Goal: Browse casually

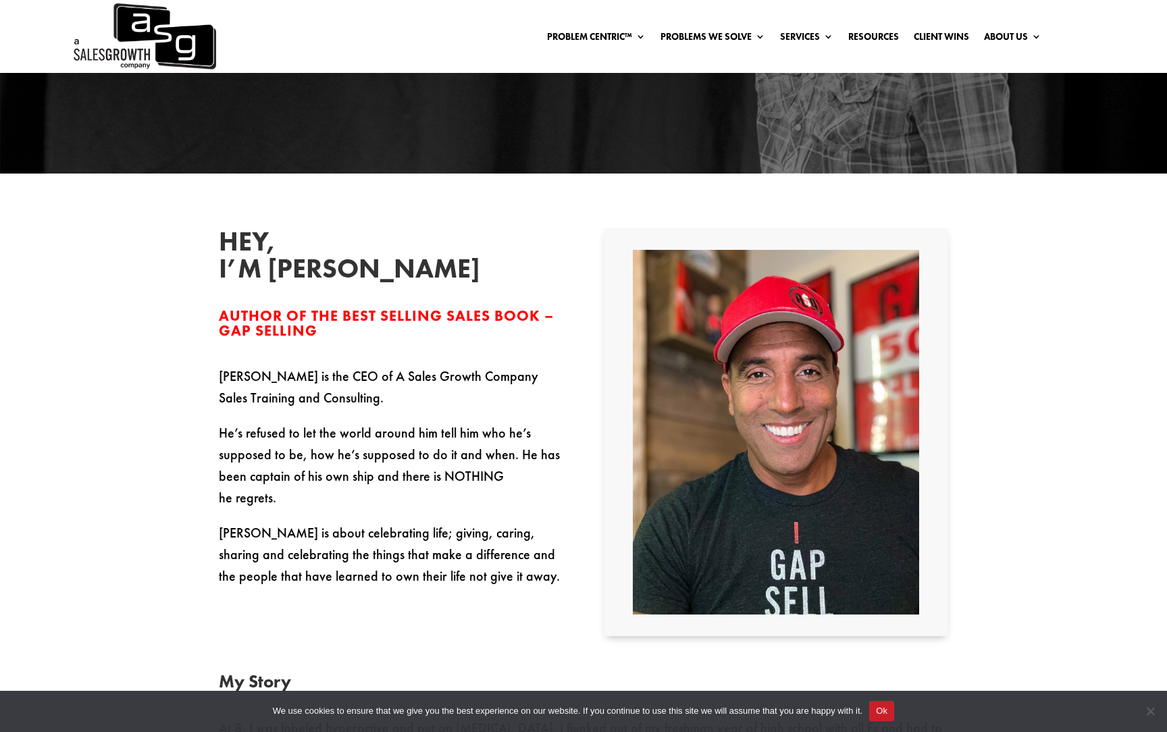
scroll to position [255, 0]
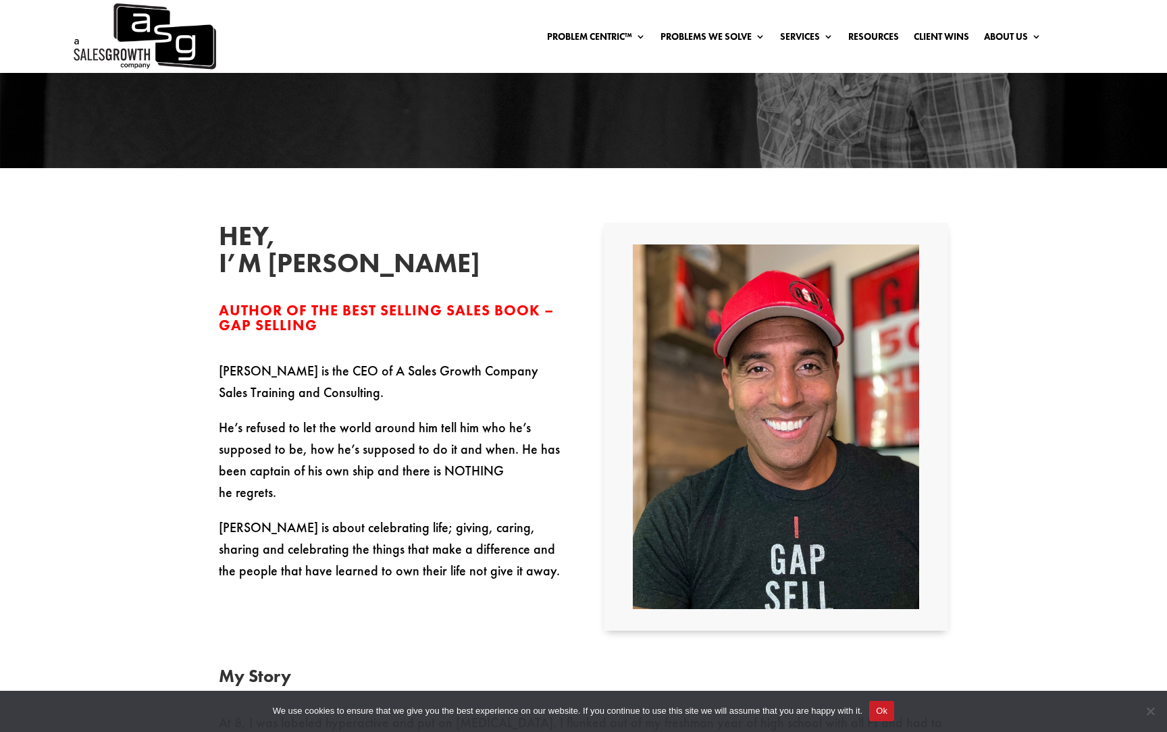
click at [354, 375] on p "Keenan is the CEO of A Sales Growth Company Sales Training and Consulting." at bounding box center [391, 388] width 344 height 57
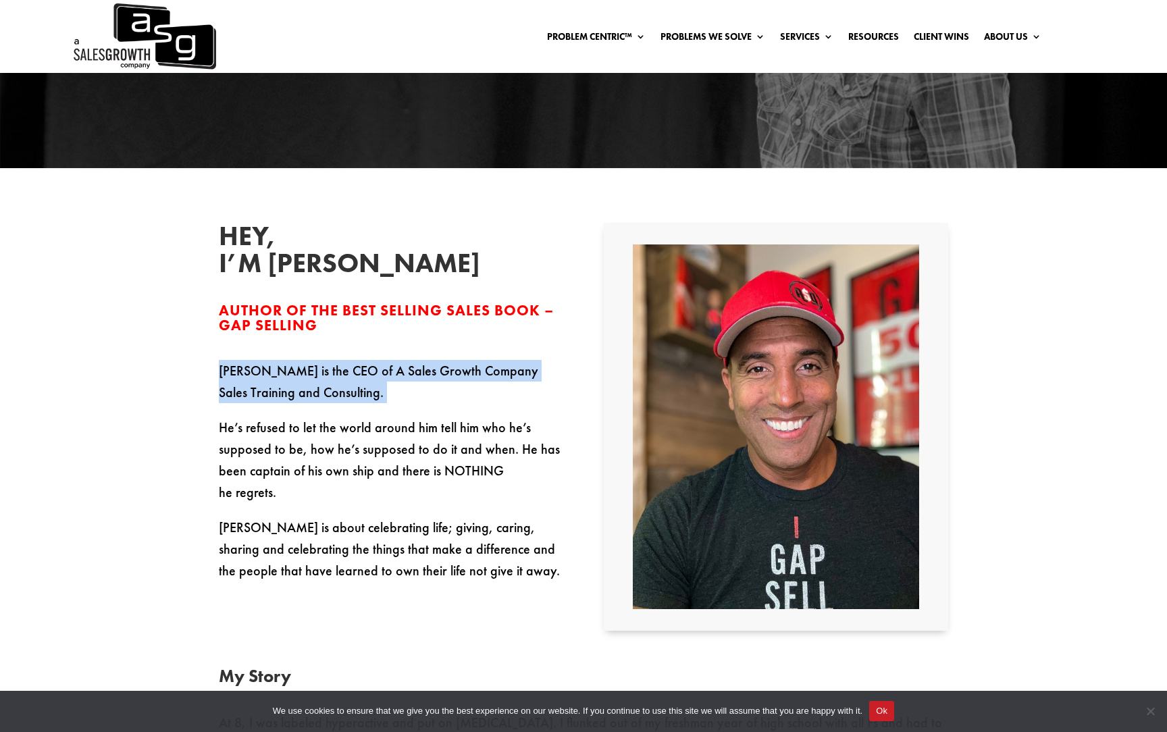
click at [354, 375] on p "Keenan is the CEO of A Sales Growth Company Sales Training and Consulting." at bounding box center [391, 388] width 344 height 57
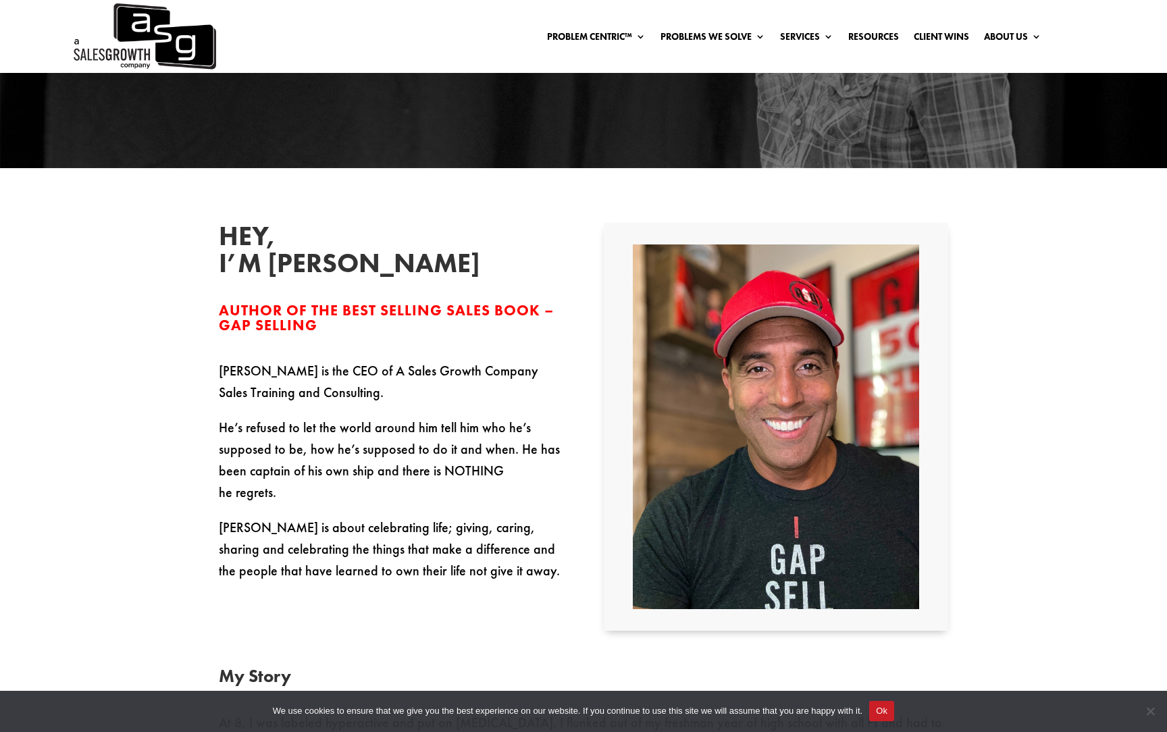
click at [343, 446] on p "He’s refused to let the world around him tell him who he’s supposed to be, how …" at bounding box center [391, 467] width 344 height 100
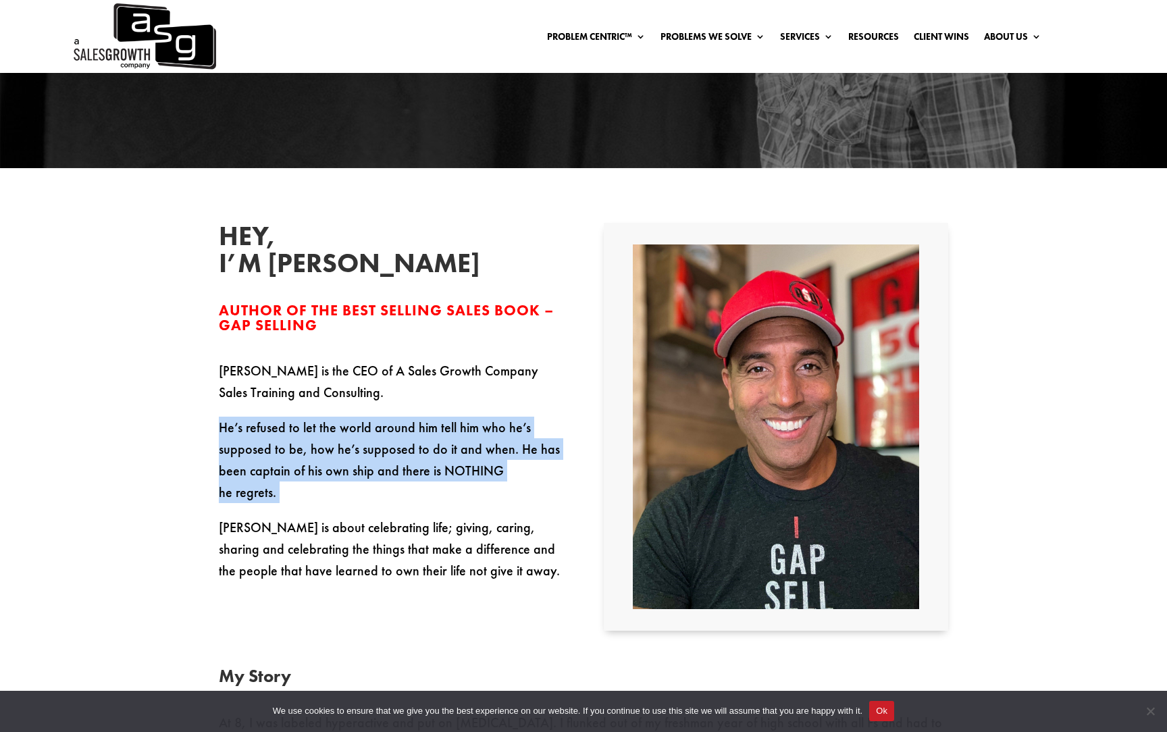
click at [343, 446] on p "He’s refused to let the world around him tell him who he’s supposed to be, how …" at bounding box center [391, 467] width 344 height 100
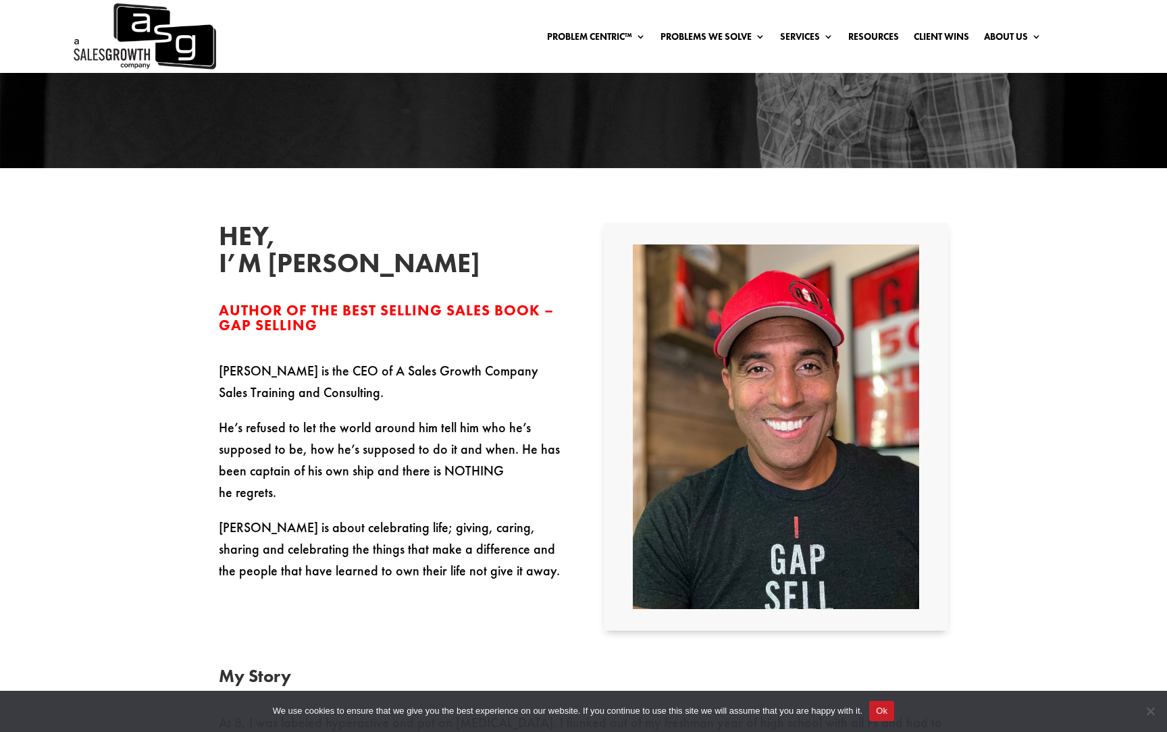
click at [343, 517] on p "Keenan is about celebrating life; giving, caring, sharing and celebrating the t…" at bounding box center [391, 549] width 344 height 65
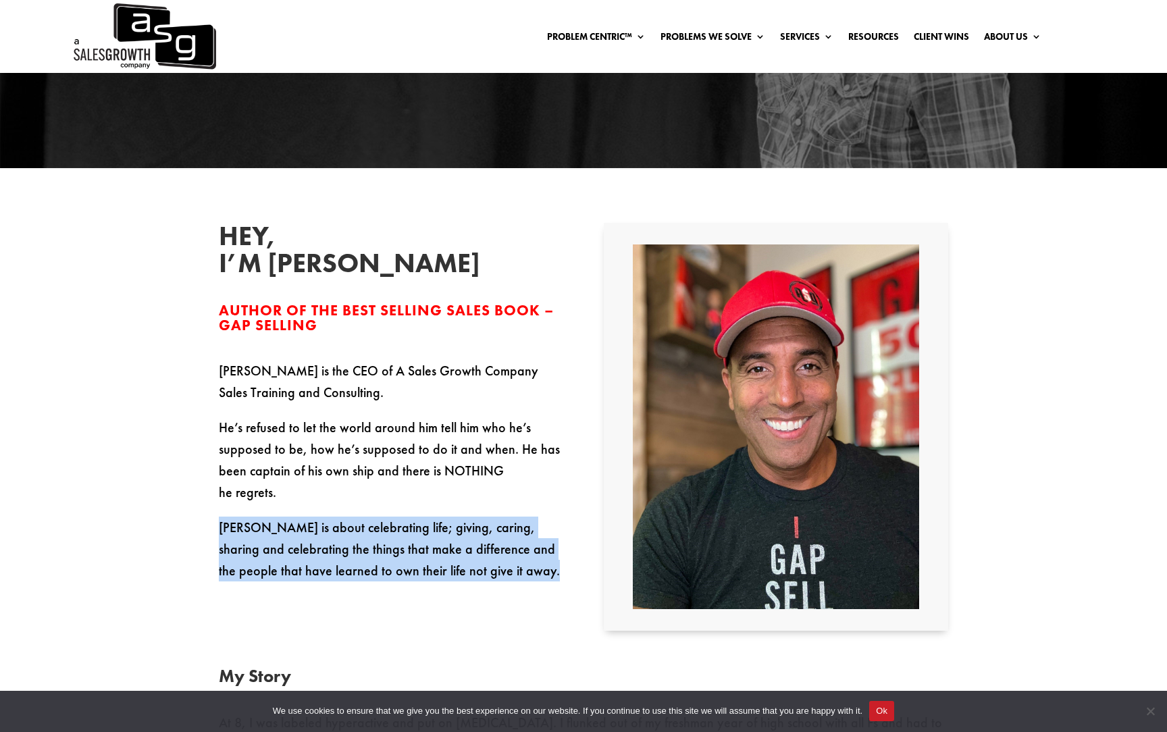
click at [343, 517] on p "Keenan is about celebrating life; giving, caring, sharing and celebrating the t…" at bounding box center [391, 549] width 344 height 65
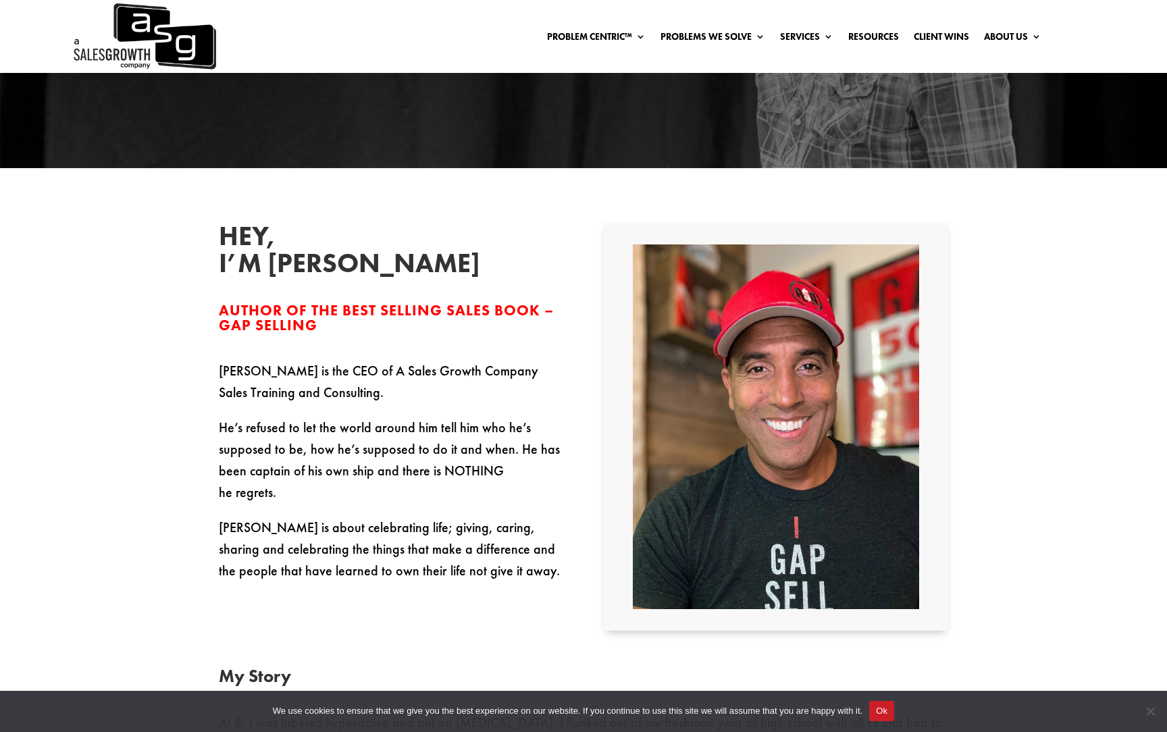
click at [363, 457] on p "He’s refused to let the world around him tell him who he’s supposed to be, how …" at bounding box center [391, 467] width 344 height 100
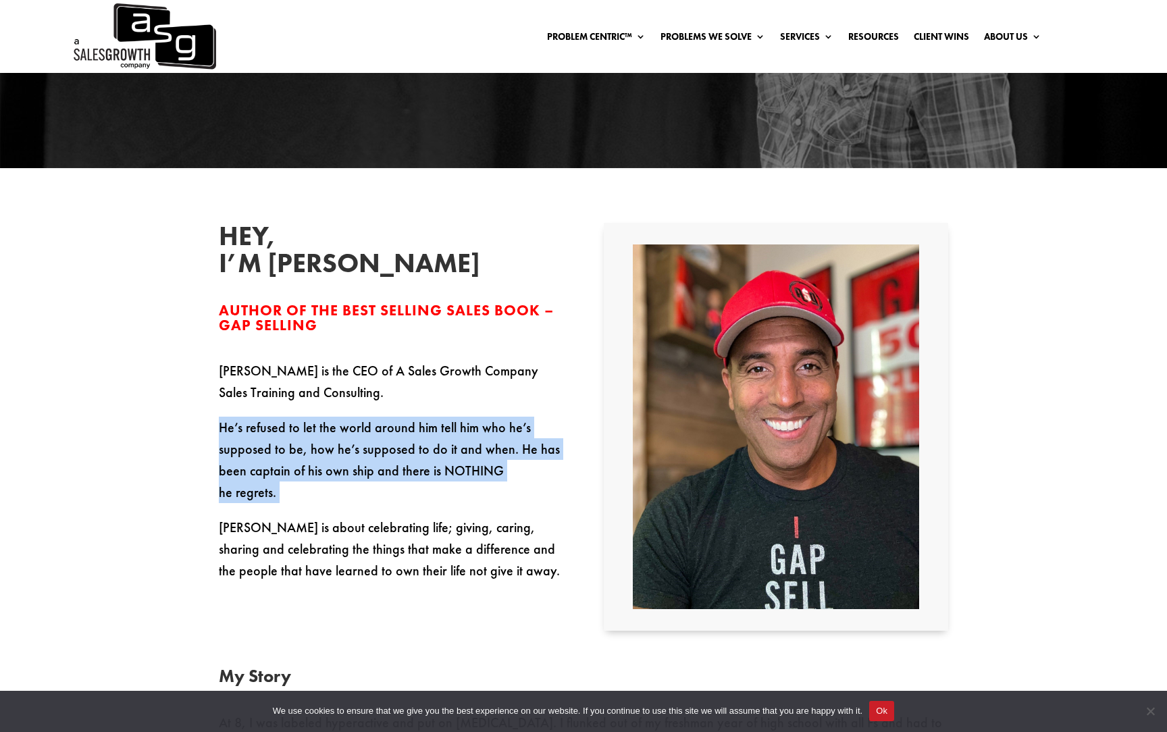
click at [363, 457] on p "He’s refused to let the world around him tell him who he’s supposed to be, how …" at bounding box center [391, 467] width 344 height 100
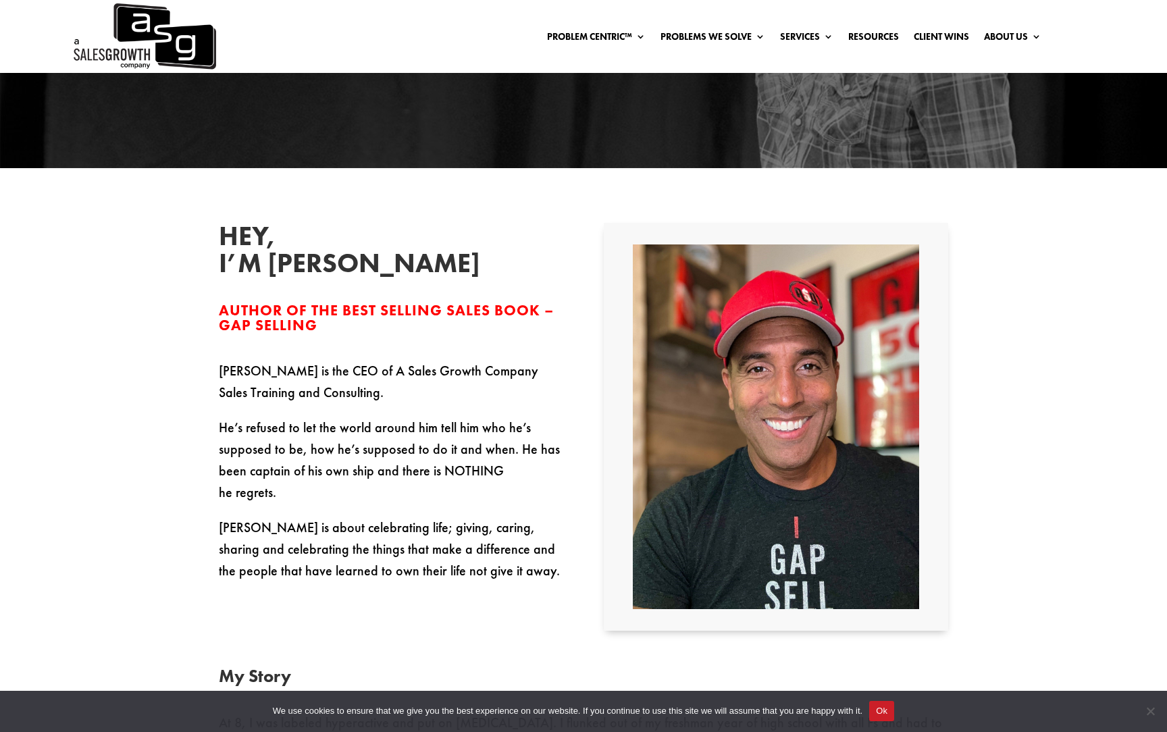
click at [357, 520] on p "Keenan is about celebrating life; giving, caring, sharing and celebrating the t…" at bounding box center [391, 549] width 344 height 65
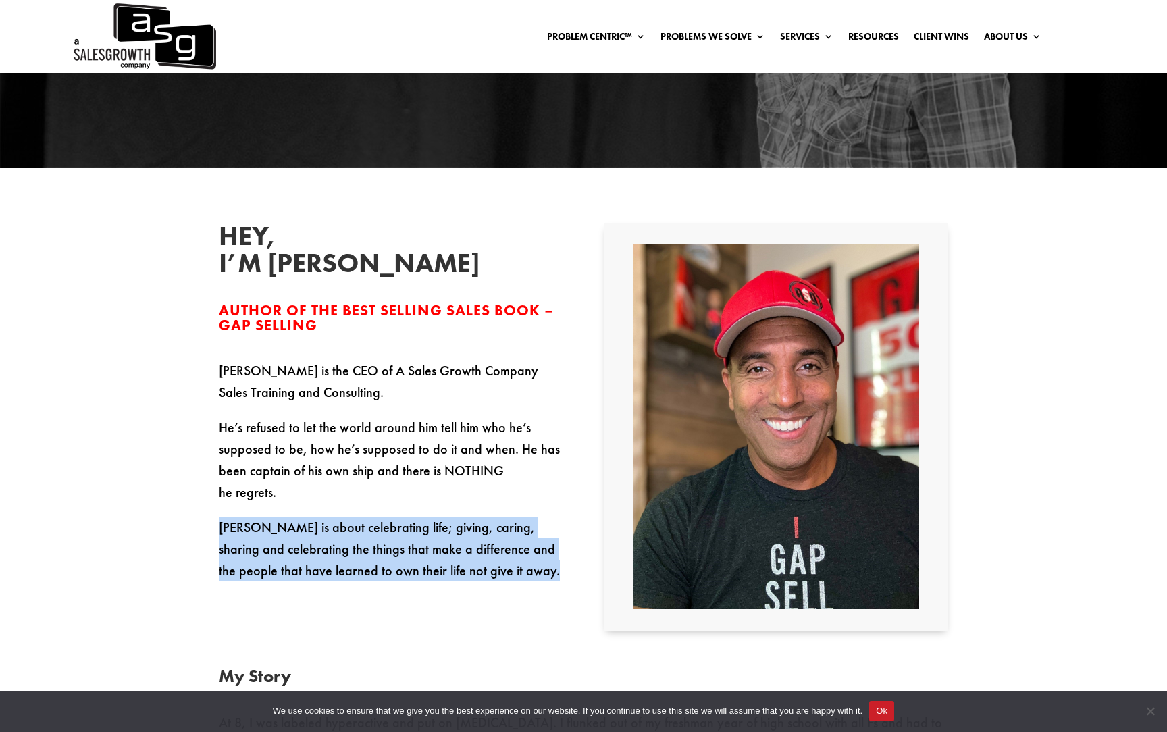
click at [357, 520] on p "Keenan is about celebrating life; giving, caring, sharing and celebrating the t…" at bounding box center [391, 549] width 344 height 65
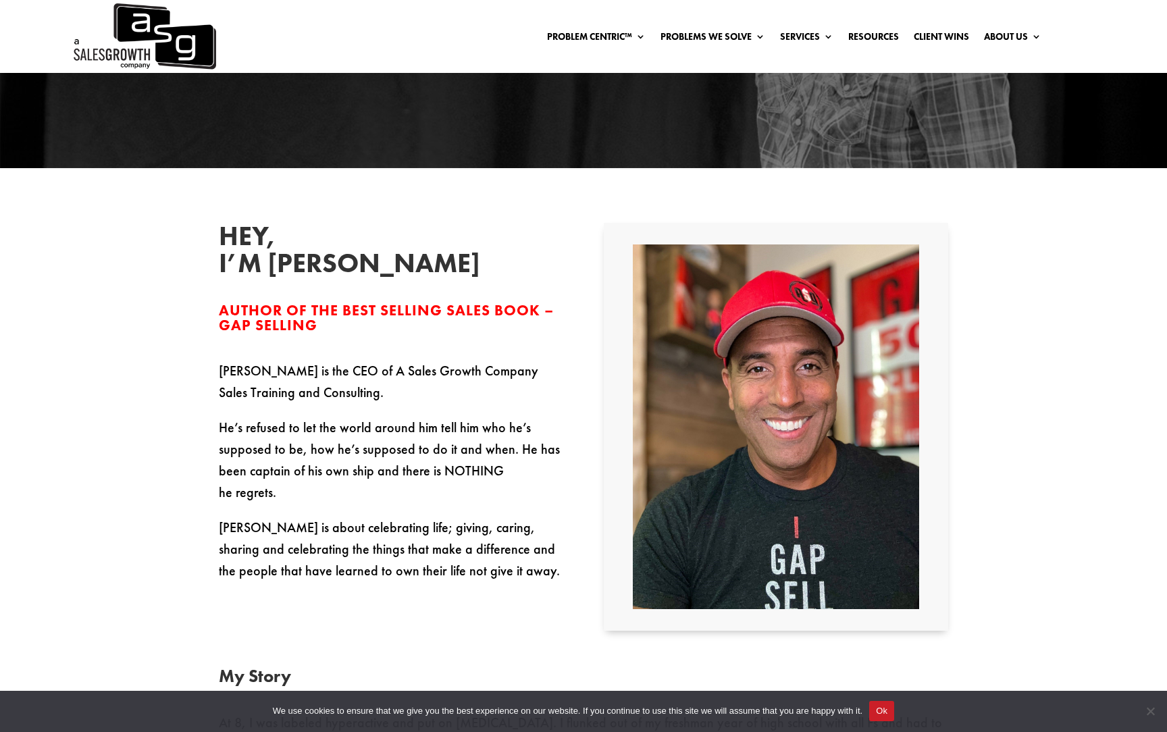
click at [367, 450] on p "He’s refused to let the world around him tell him who he’s supposed to be, how …" at bounding box center [391, 467] width 344 height 100
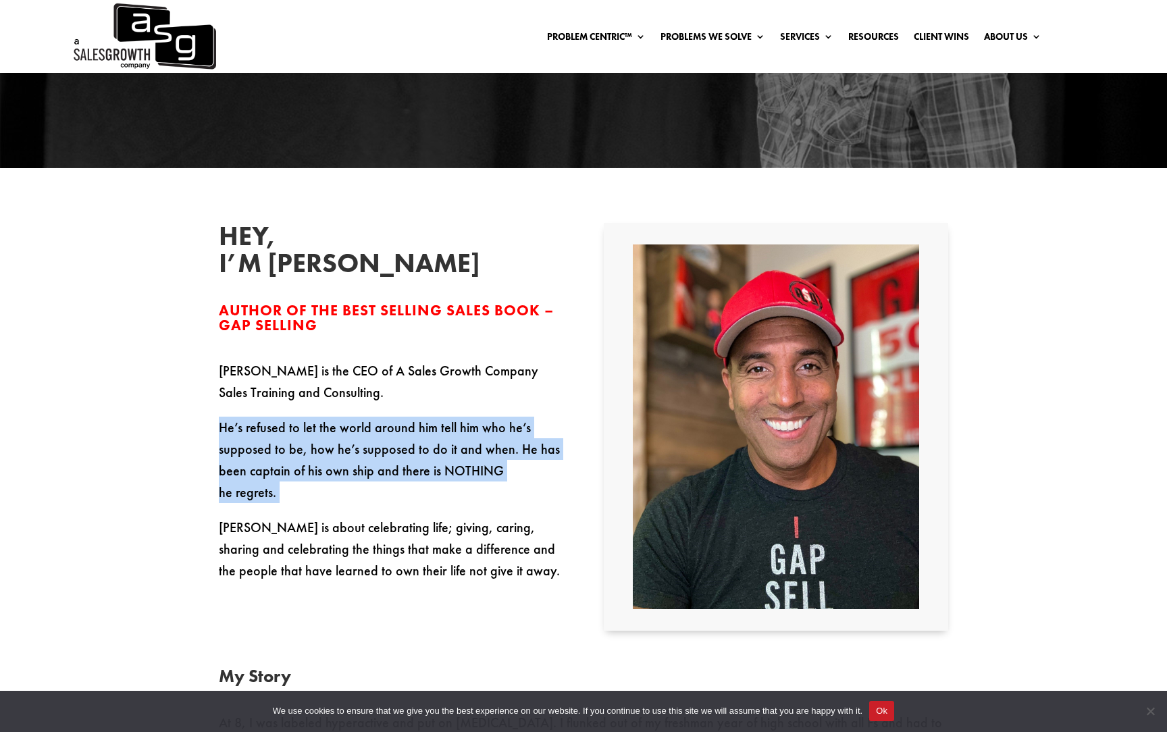
click at [367, 450] on p "He’s refused to let the world around him tell him who he’s supposed to be, how …" at bounding box center [391, 467] width 344 height 100
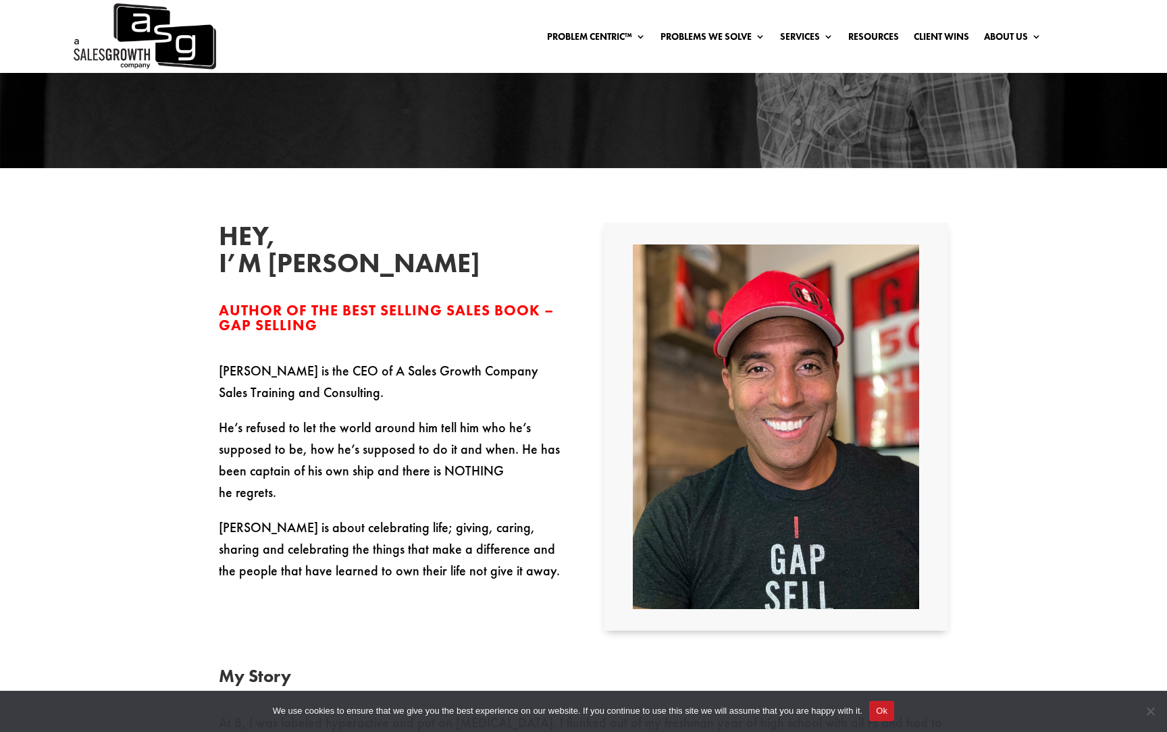
click at [361, 519] on p "Keenan is about celebrating life; giving, caring, sharing and celebrating the t…" at bounding box center [391, 549] width 344 height 65
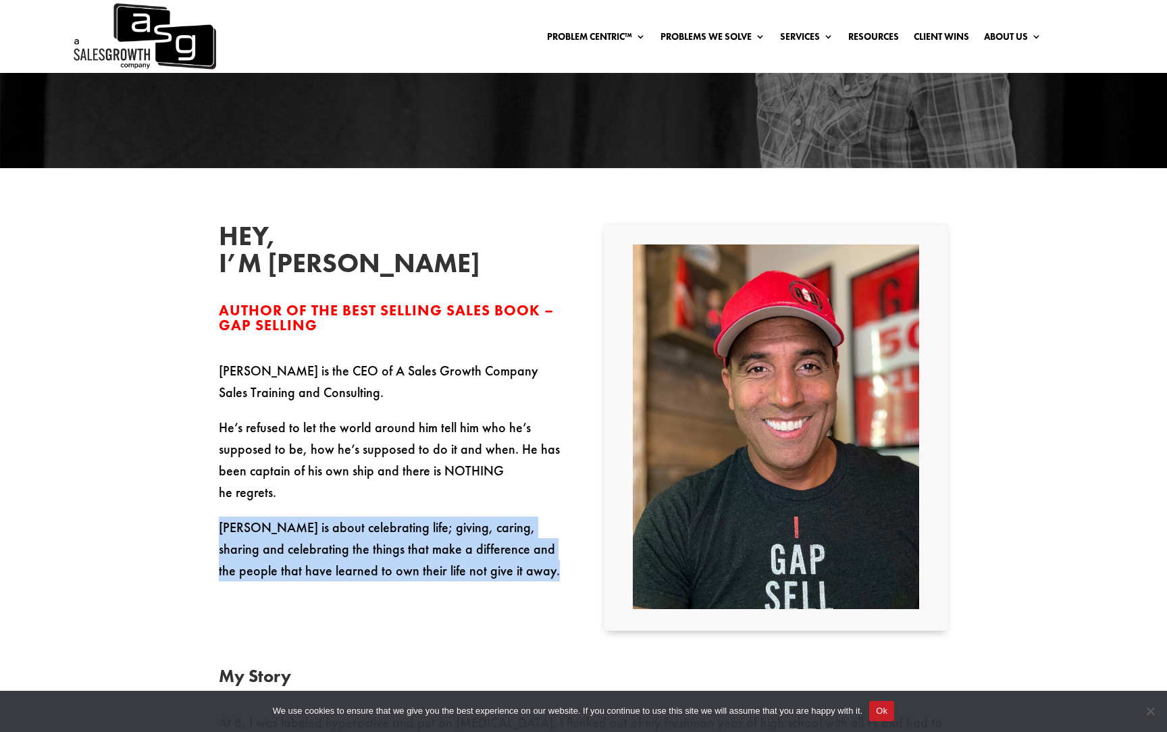
click at [361, 519] on p "Keenan is about celebrating life; giving, caring, sharing and celebrating the t…" at bounding box center [391, 549] width 344 height 65
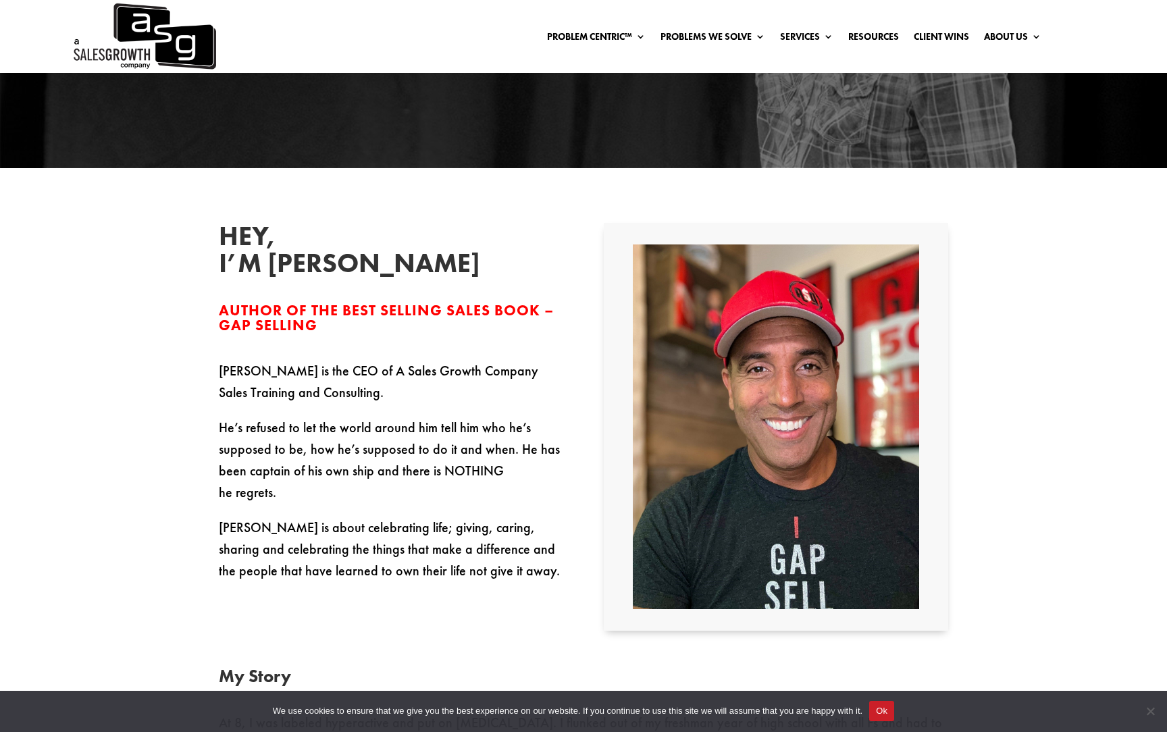
click at [361, 445] on p "He’s refused to let the world around him tell him who he’s supposed to be, how …" at bounding box center [391, 467] width 344 height 100
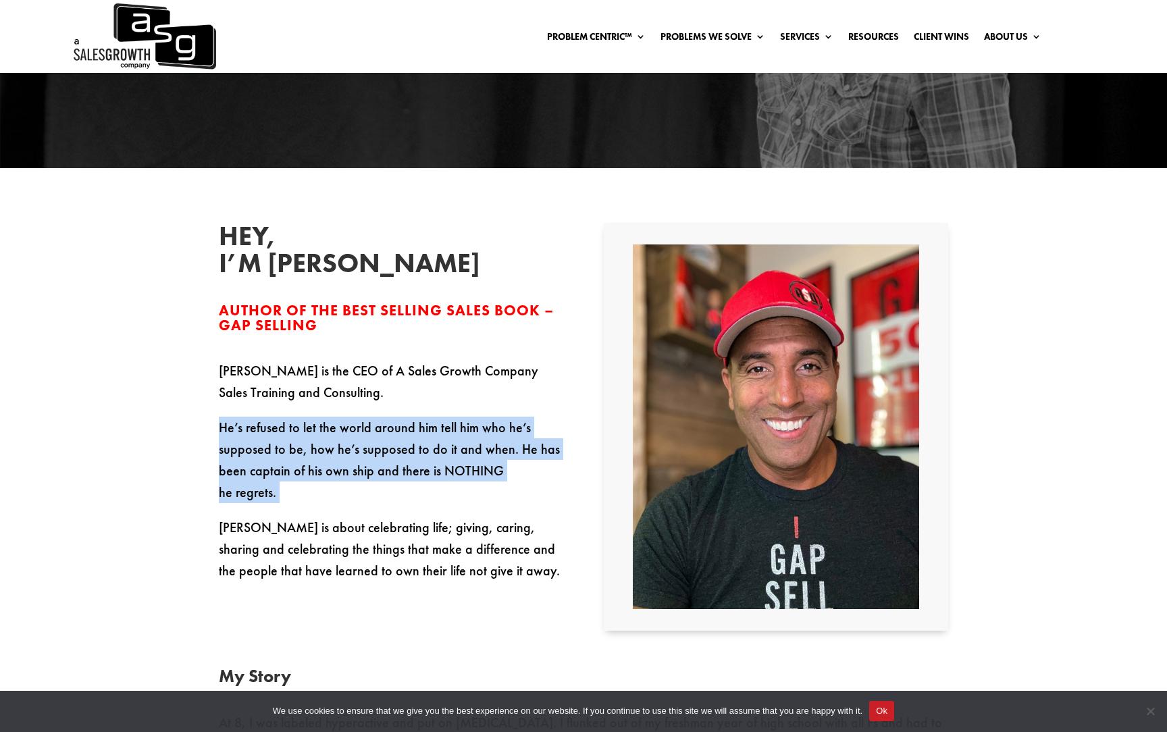
click at [361, 445] on p "He’s refused to let the world around him tell him who he’s supposed to be, how …" at bounding box center [391, 467] width 344 height 100
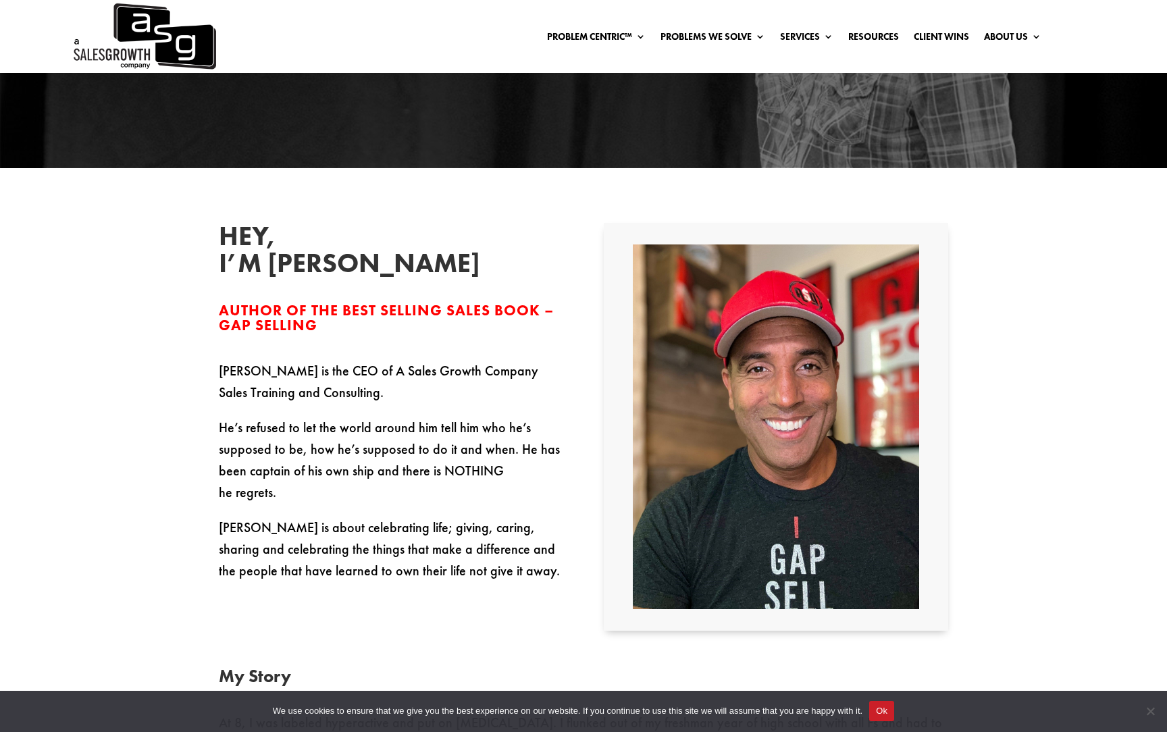
click at [370, 528] on p "Keenan is about celebrating life; giving, caring, sharing and celebrating the t…" at bounding box center [391, 549] width 344 height 65
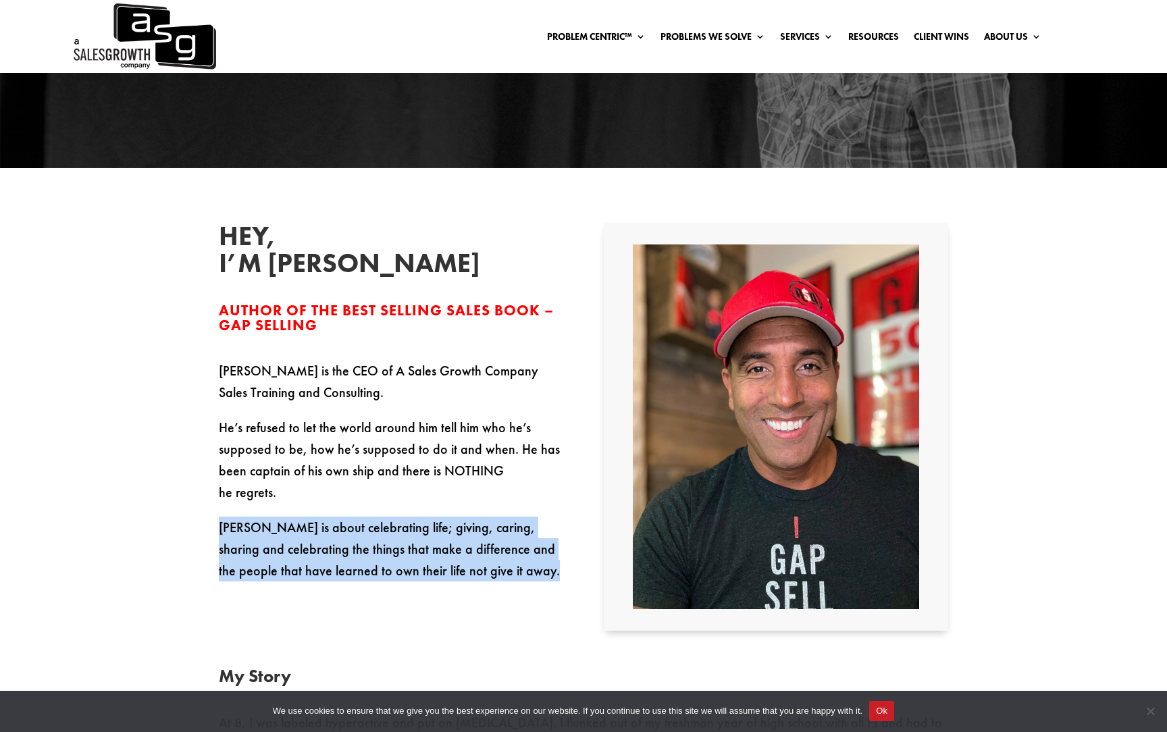
click at [370, 528] on p "Keenan is about celebrating life; giving, caring, sharing and celebrating the t…" at bounding box center [391, 549] width 344 height 65
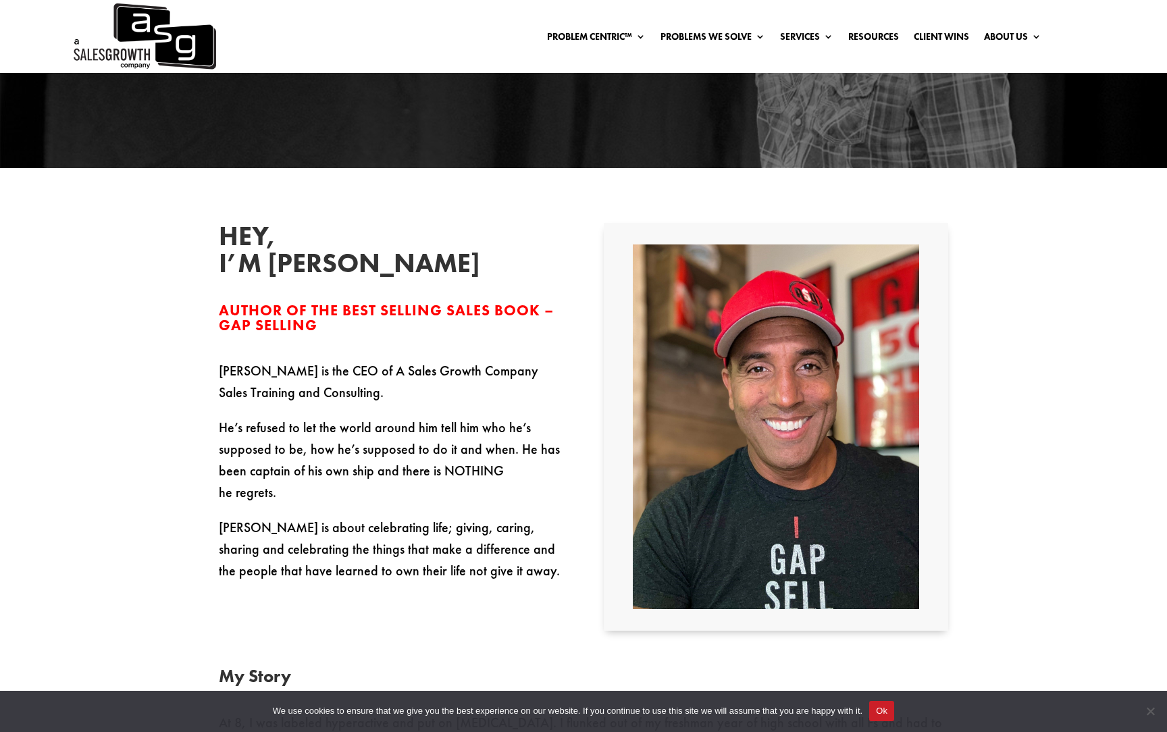
click at [383, 470] on p "He’s refused to let the world around him tell him who he’s supposed to be, how …" at bounding box center [391, 467] width 344 height 100
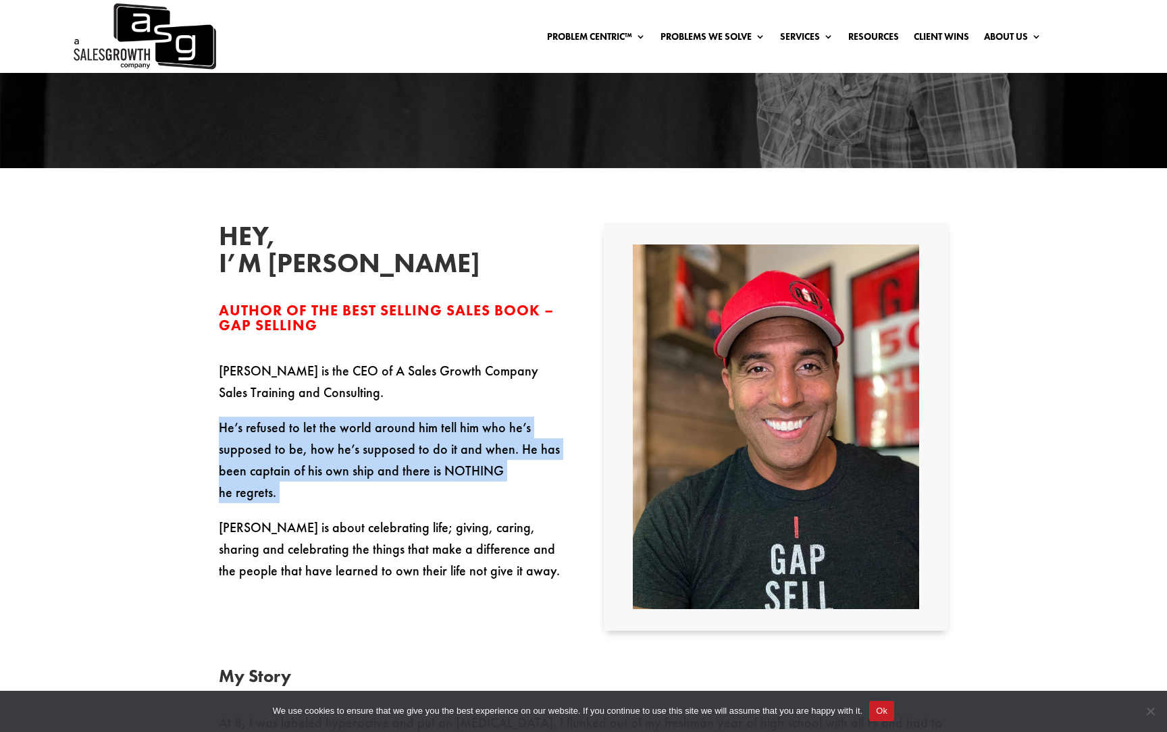
click at [383, 470] on p "He’s refused to let the world around him tell him who he’s supposed to be, how …" at bounding box center [391, 467] width 344 height 100
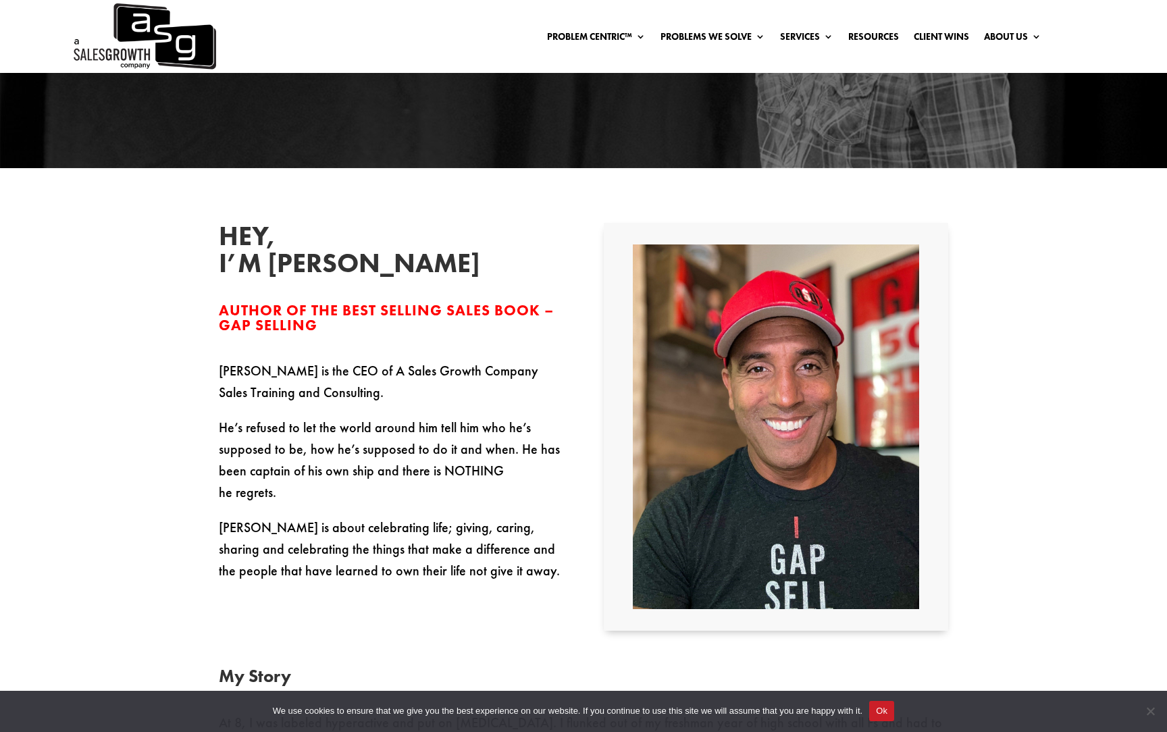
click at [383, 521] on p "Keenan is about celebrating life; giving, caring, sharing and celebrating the t…" at bounding box center [391, 549] width 344 height 65
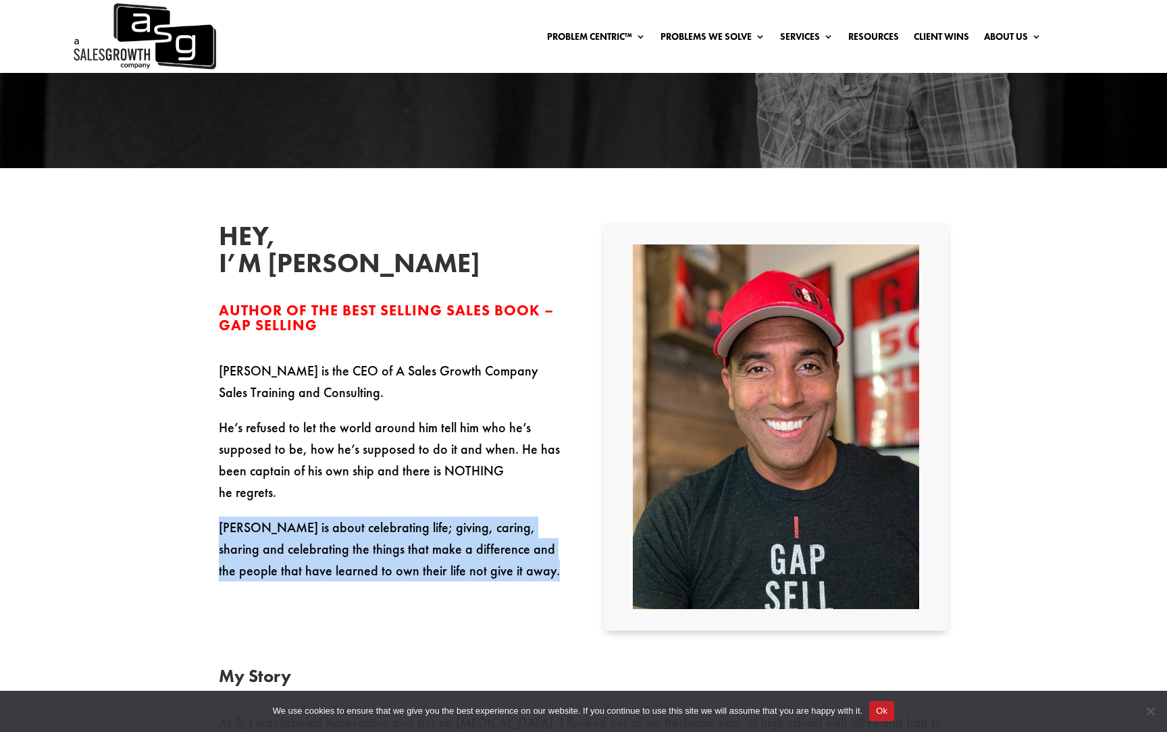
click at [383, 521] on p "Keenan is about celebrating life; giving, caring, sharing and celebrating the t…" at bounding box center [391, 549] width 344 height 65
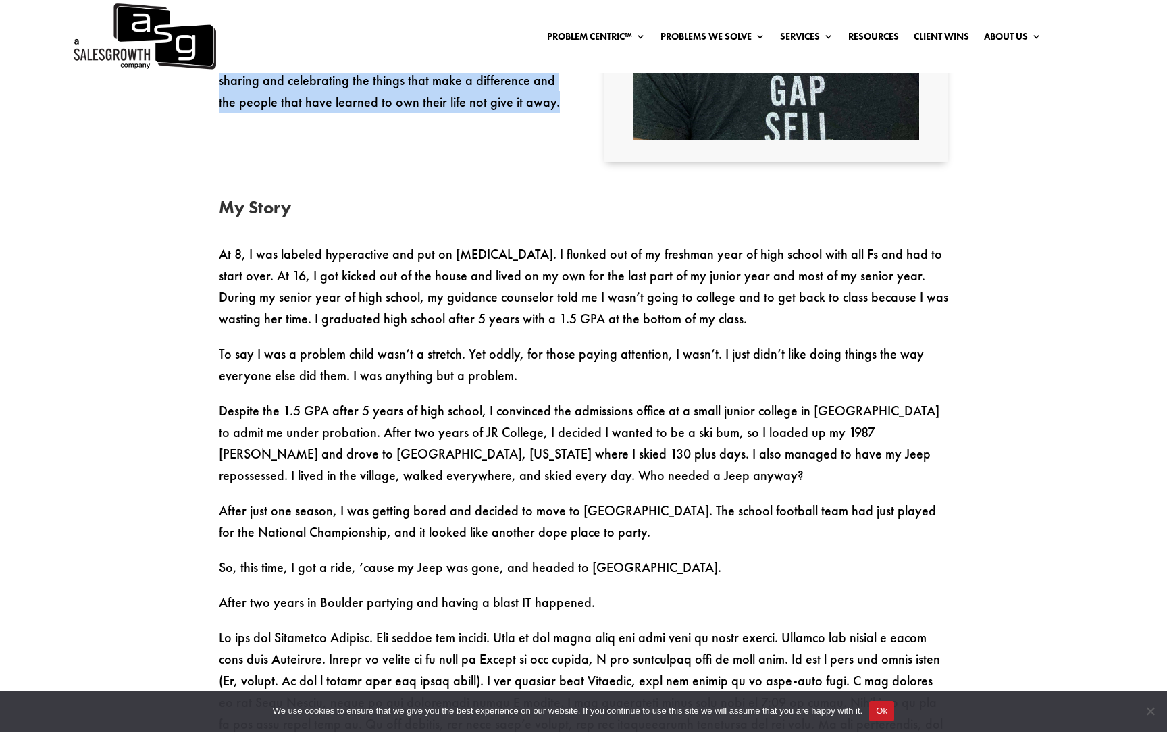
scroll to position [725, 0]
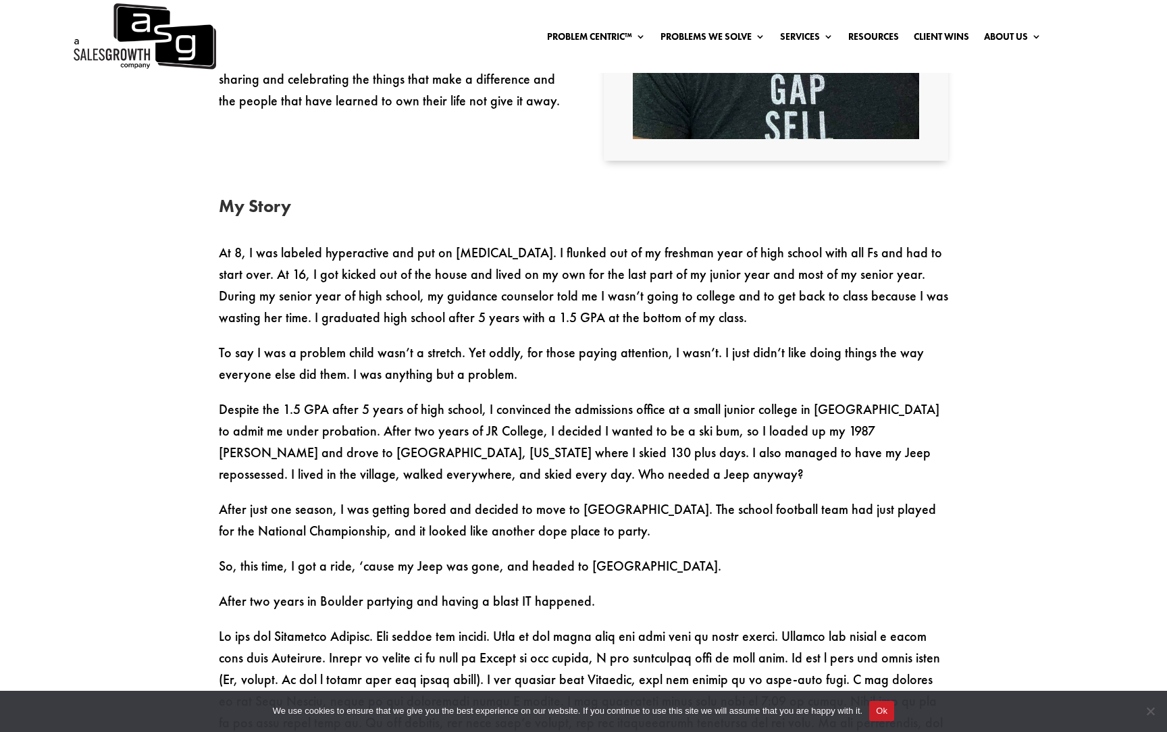
click at [377, 289] on p "At 8, I was labeled hyperactive and put on Ritalin. I flunked out of my freshma…" at bounding box center [583, 292] width 729 height 100
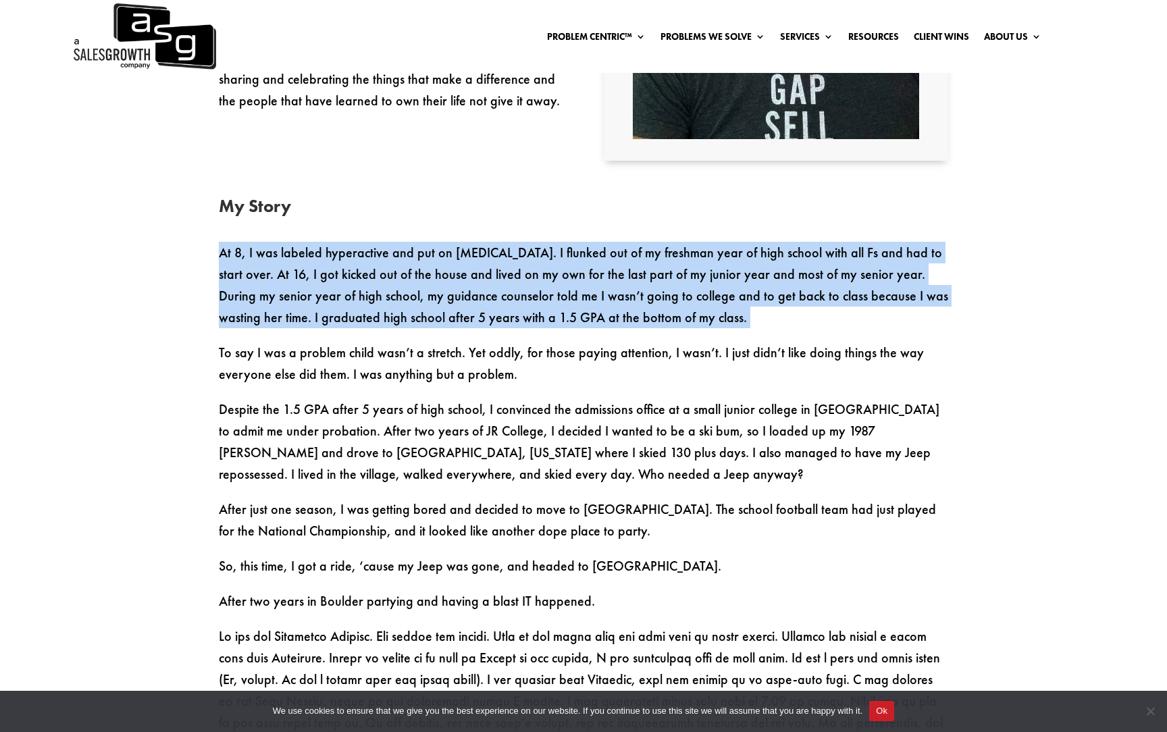
click at [377, 289] on p "At 8, I was labeled hyperactive and put on Ritalin. I flunked out of my freshma…" at bounding box center [583, 292] width 729 height 100
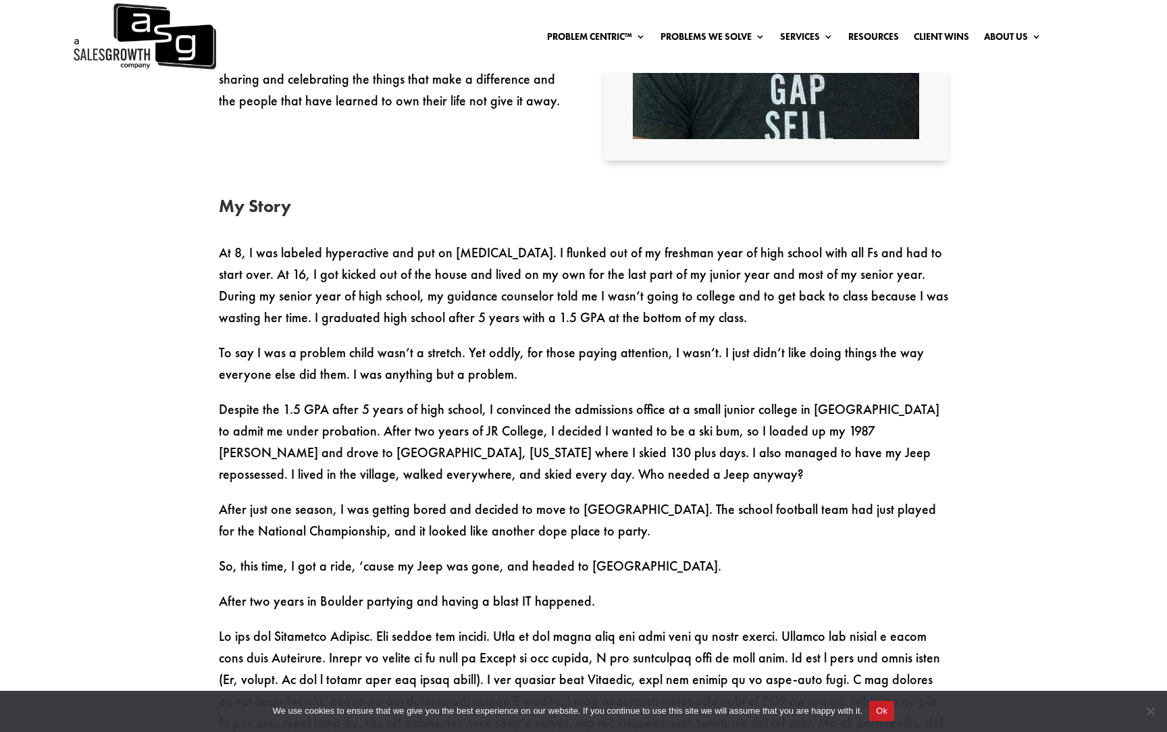
click at [371, 363] on p "To say I was a problem child wasn’t a stretch. Yet oddly, for those paying atte…" at bounding box center [583, 370] width 729 height 57
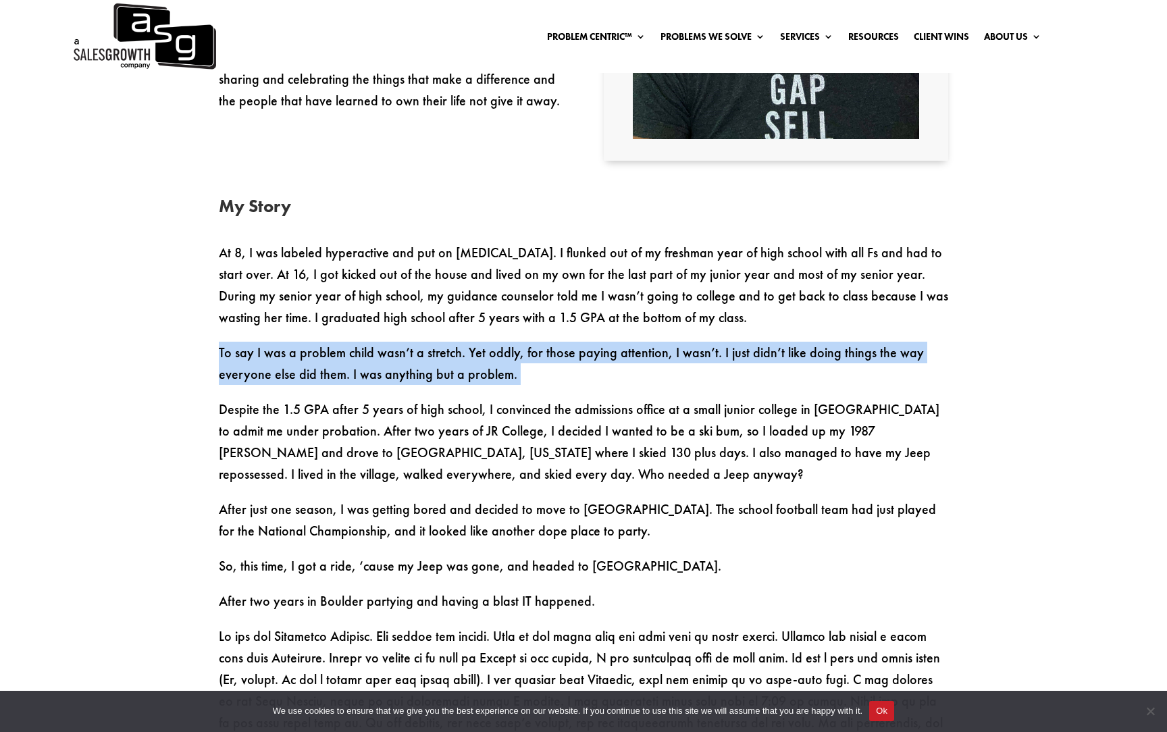
click at [371, 363] on p "To say I was a problem child wasn’t a stretch. Yet oddly, for those paying atte…" at bounding box center [583, 370] width 729 height 57
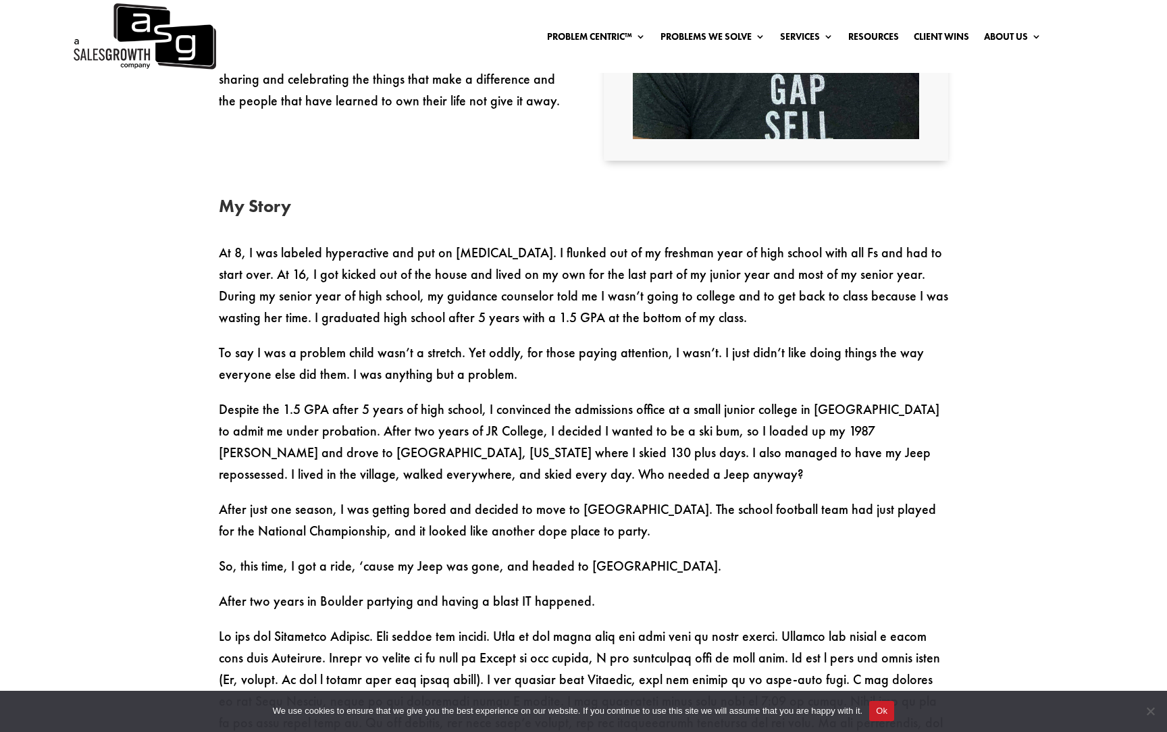
click at [379, 265] on p "At 8, I was labeled hyperactive and put on Ritalin. I flunked out of my freshma…" at bounding box center [583, 292] width 729 height 100
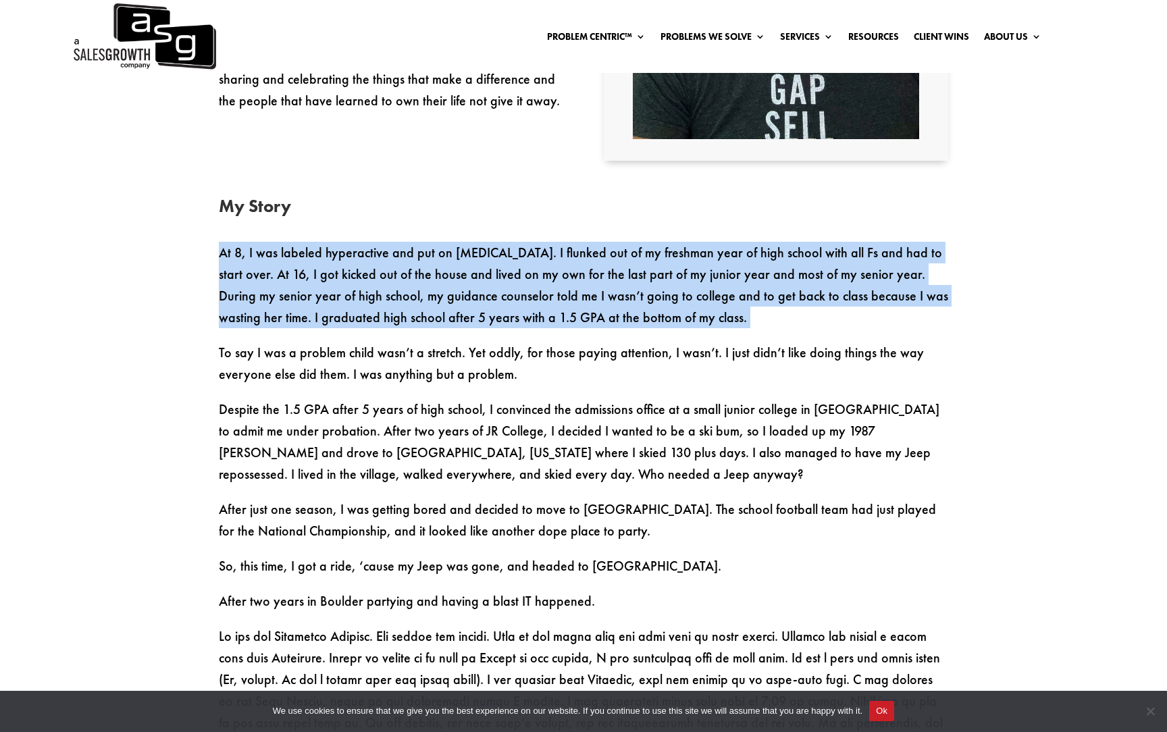
click at [379, 265] on p "At 8, I was labeled hyperactive and put on Ritalin. I flunked out of my freshma…" at bounding box center [583, 292] width 729 height 100
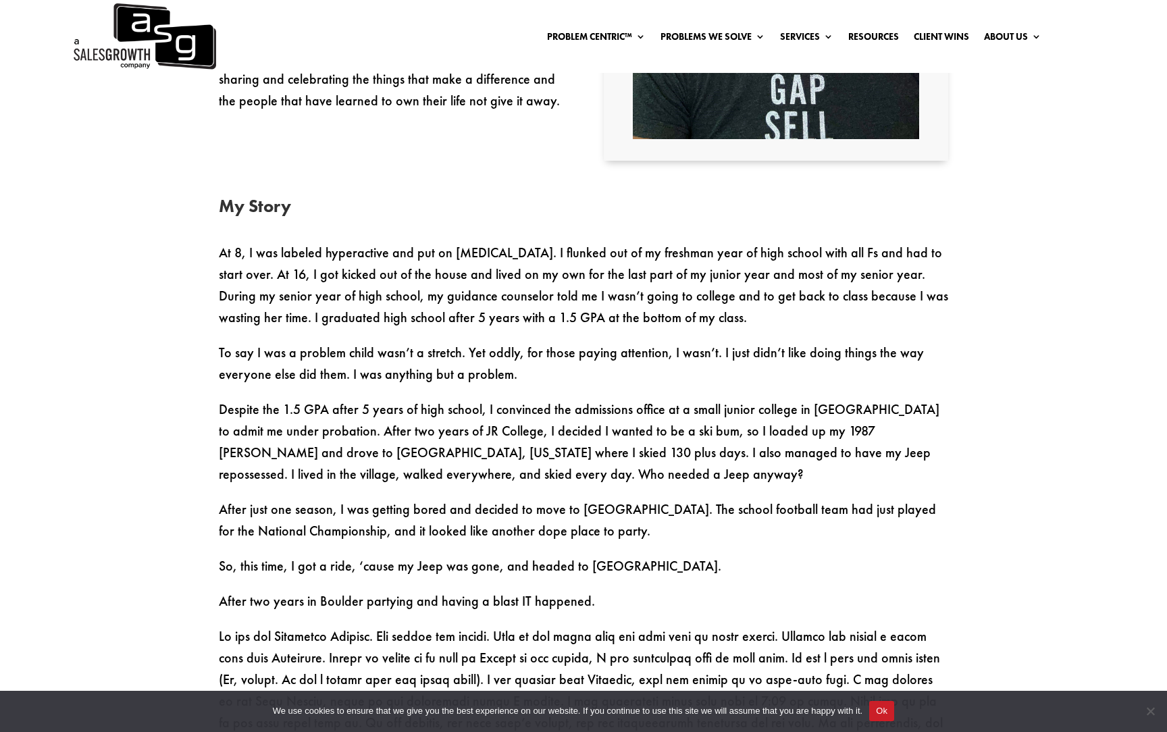
click at [152, 44] on img at bounding box center [144, 36] width 144 height 73
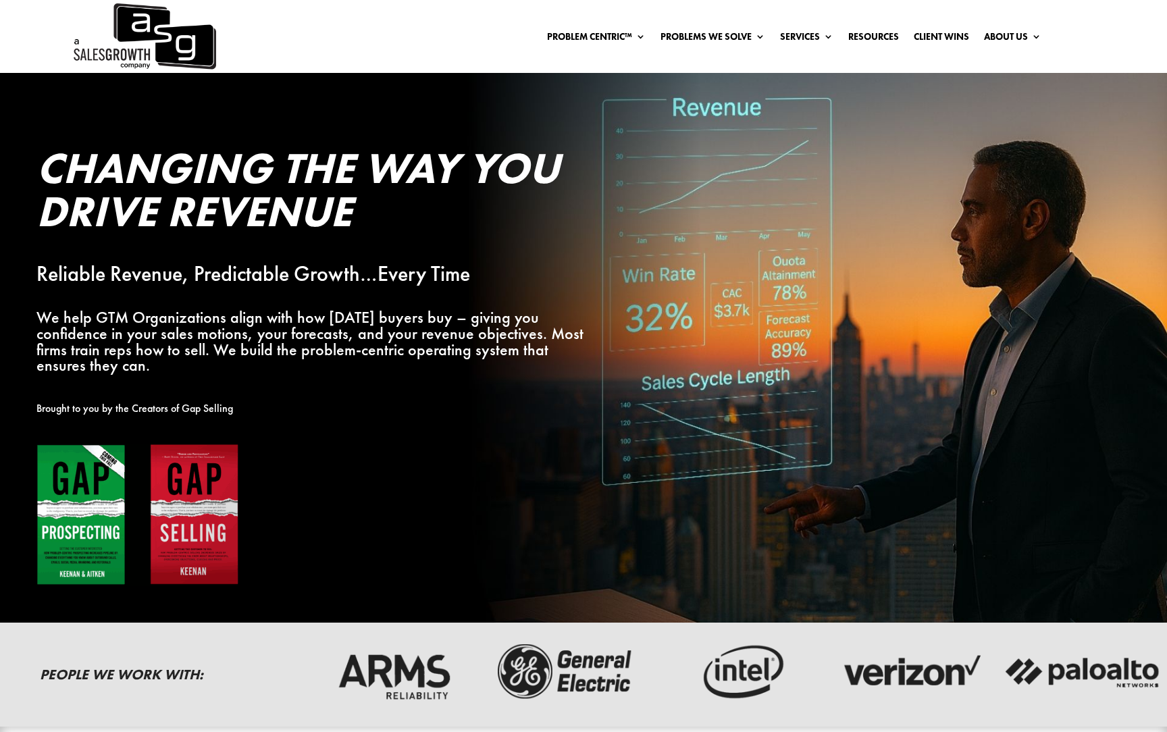
click at [72, 488] on img at bounding box center [137, 515] width 203 height 142
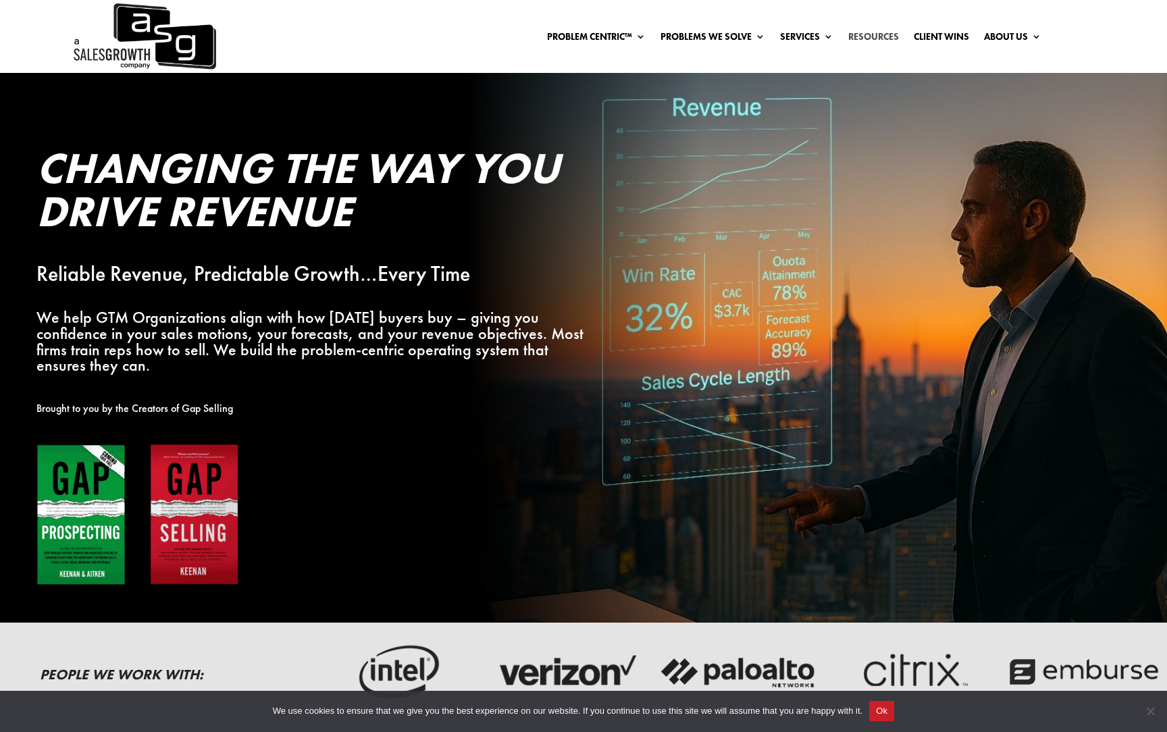
click at [858, 32] on link "Resources" at bounding box center [873, 39] width 51 height 15
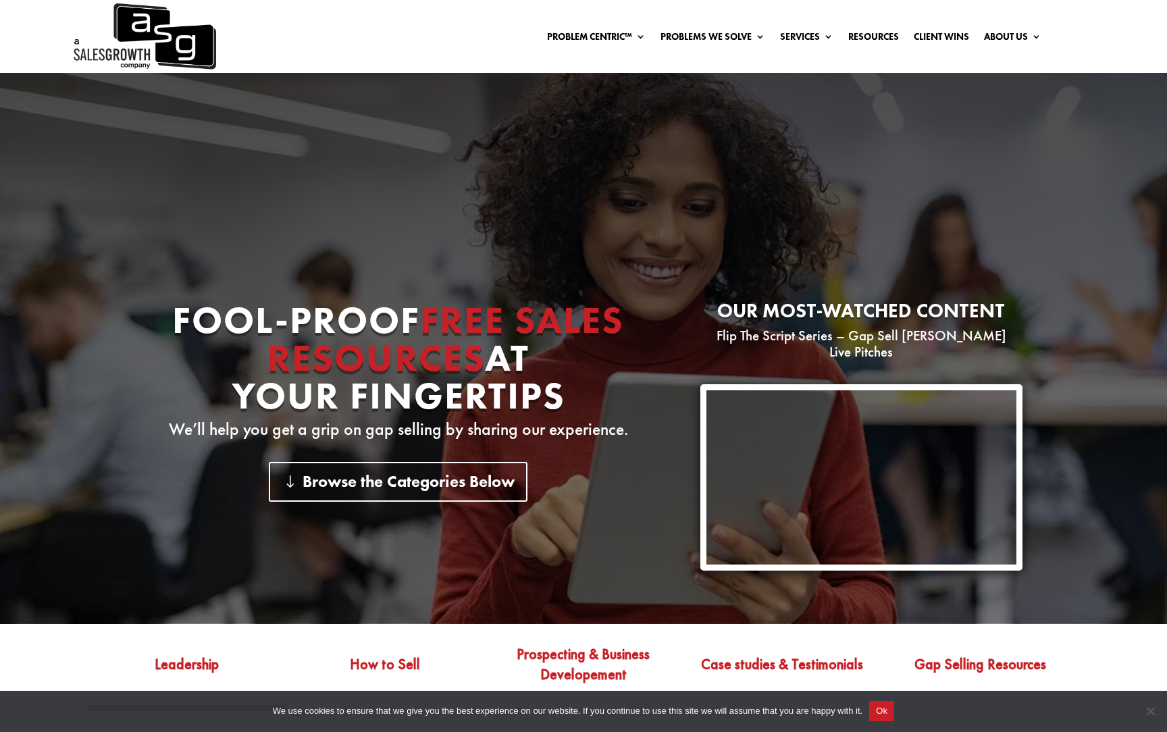
click at [149, 56] on img at bounding box center [144, 36] width 144 height 73
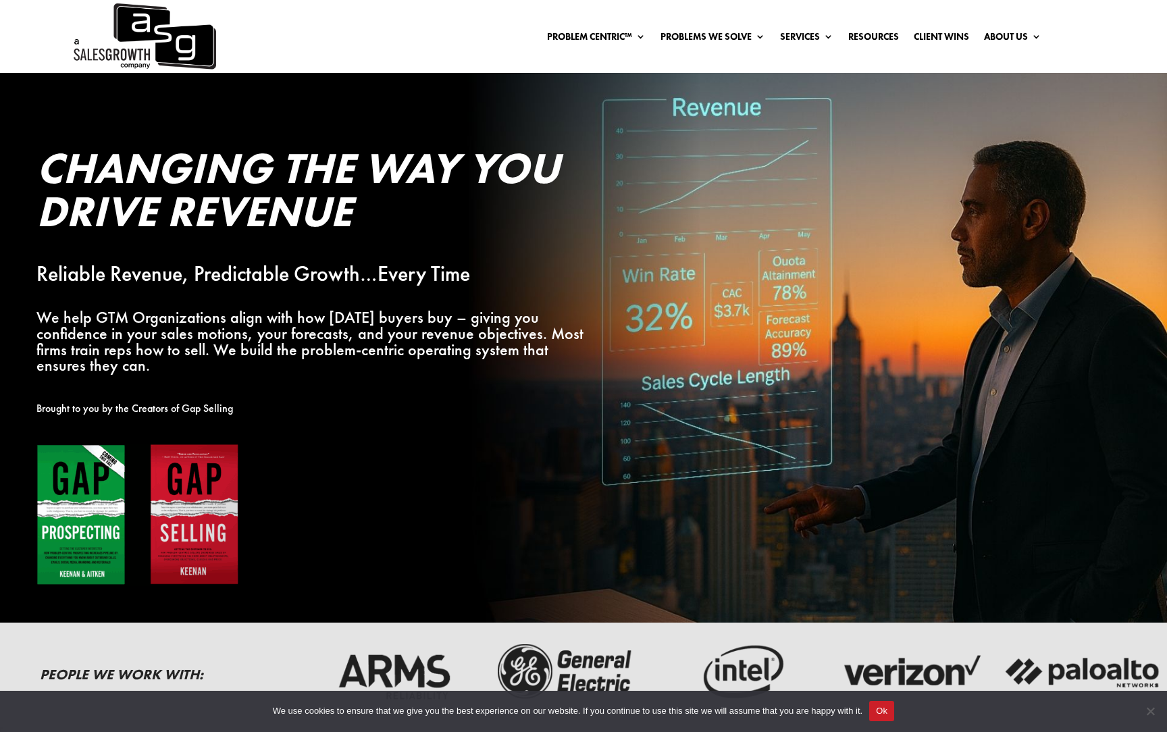
click at [57, 501] on img at bounding box center [137, 515] width 203 height 142
click at [180, 493] on img at bounding box center [137, 515] width 203 height 142
click at [174, 406] on p "Brought to you by the Creators of Gap Selling" at bounding box center [318, 408] width 564 height 16
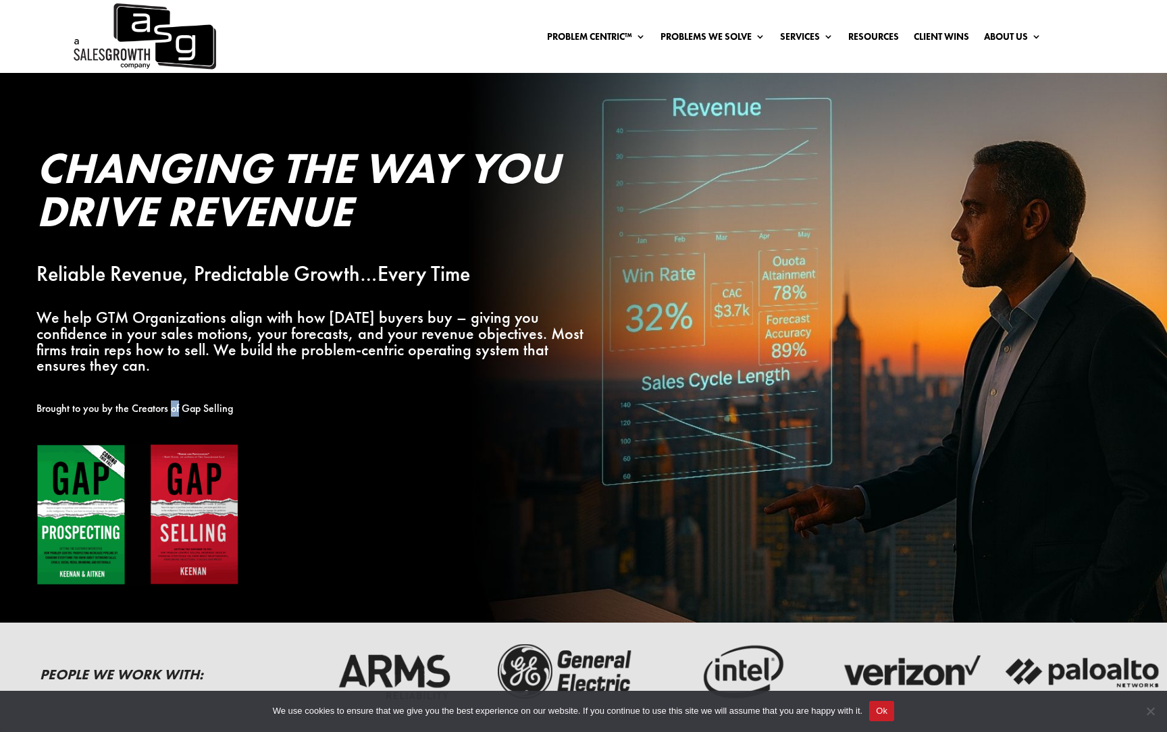
click at [174, 406] on p "Brought to you by the Creators of Gap Selling" at bounding box center [318, 408] width 564 height 16
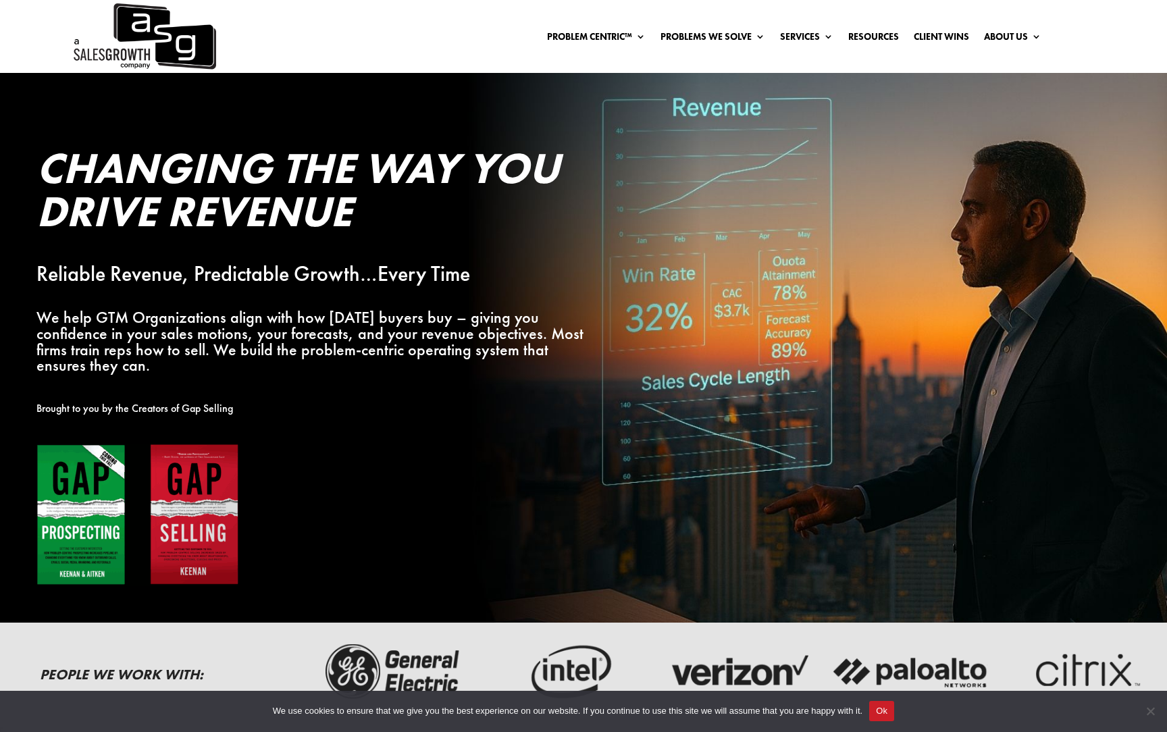
click at [202, 342] on p "We help GTM Organizations align with how [DATE] buyers buy – giving you confide…" at bounding box center [318, 341] width 564 height 64
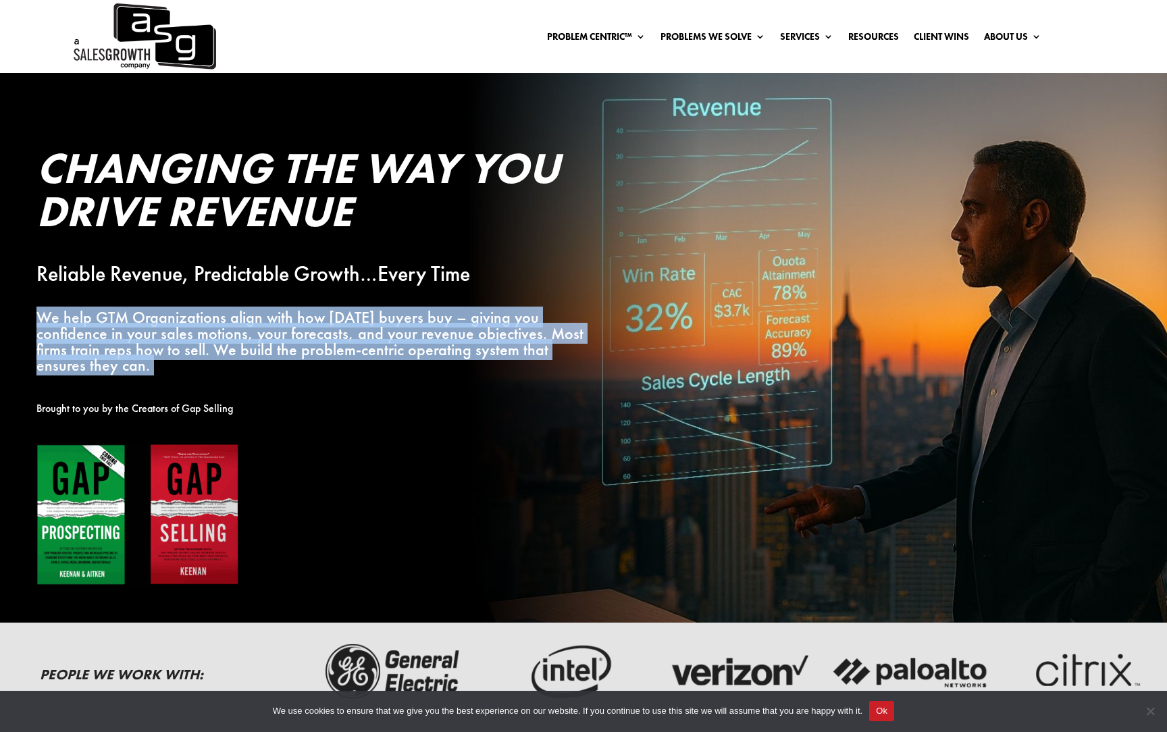
click at [202, 342] on p "We help GTM Organizations align with how [DATE] buyers buy – giving you confide…" at bounding box center [318, 341] width 564 height 64
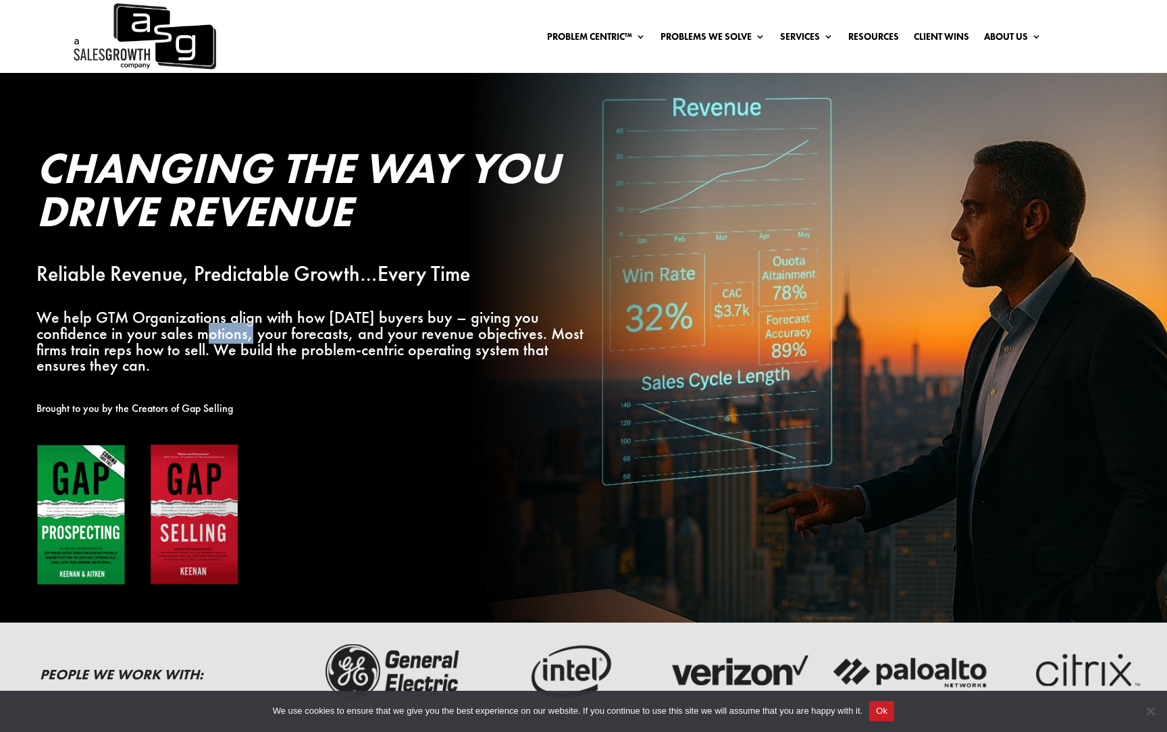
click at [202, 342] on p "We help GTM Organizations align with how [DATE] buyers buy – giving you confide…" at bounding box center [318, 341] width 564 height 64
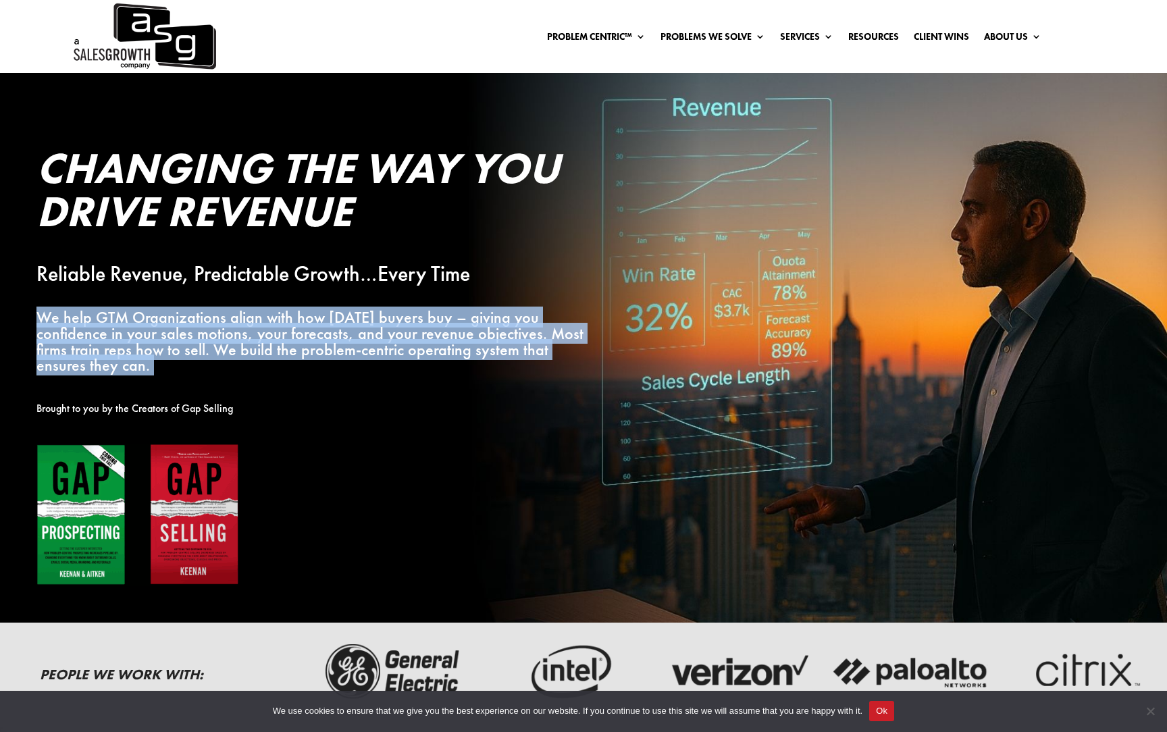
click at [202, 342] on p "We help GTM Organizations align with how [DATE] buyers buy – giving you confide…" at bounding box center [318, 341] width 564 height 64
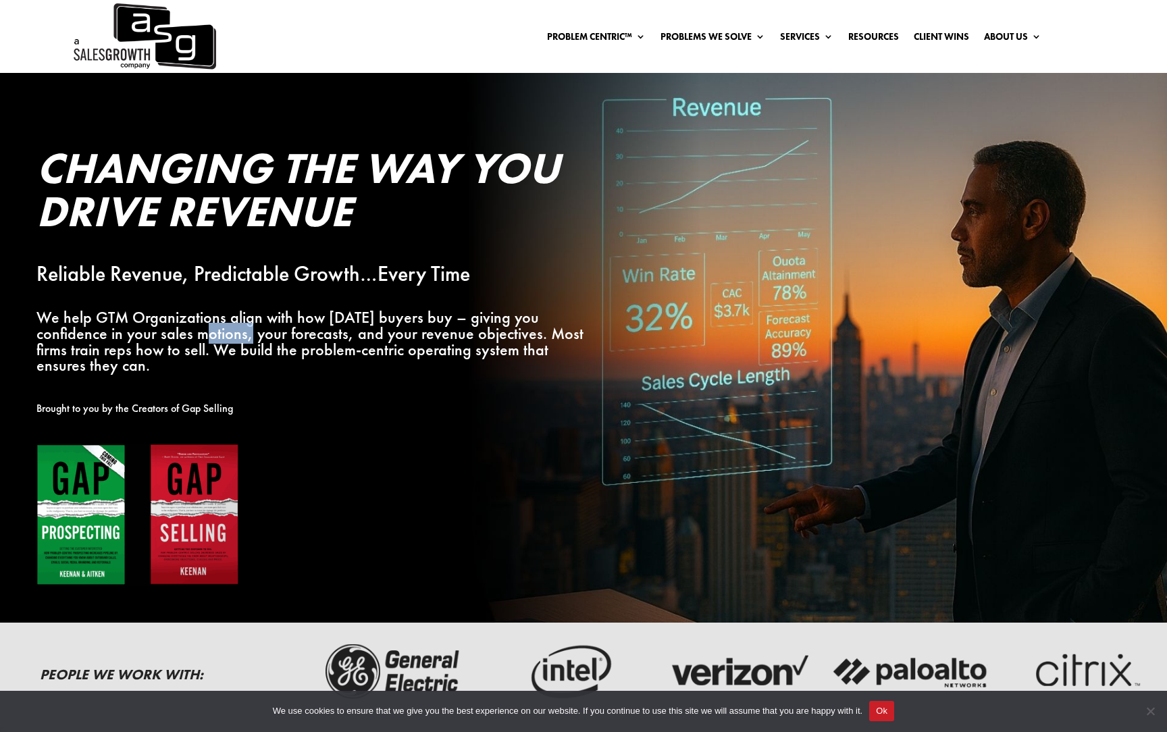
click at [202, 342] on p "We help GTM Organizations align with how [DATE] buyers buy – giving you confide…" at bounding box center [318, 341] width 564 height 64
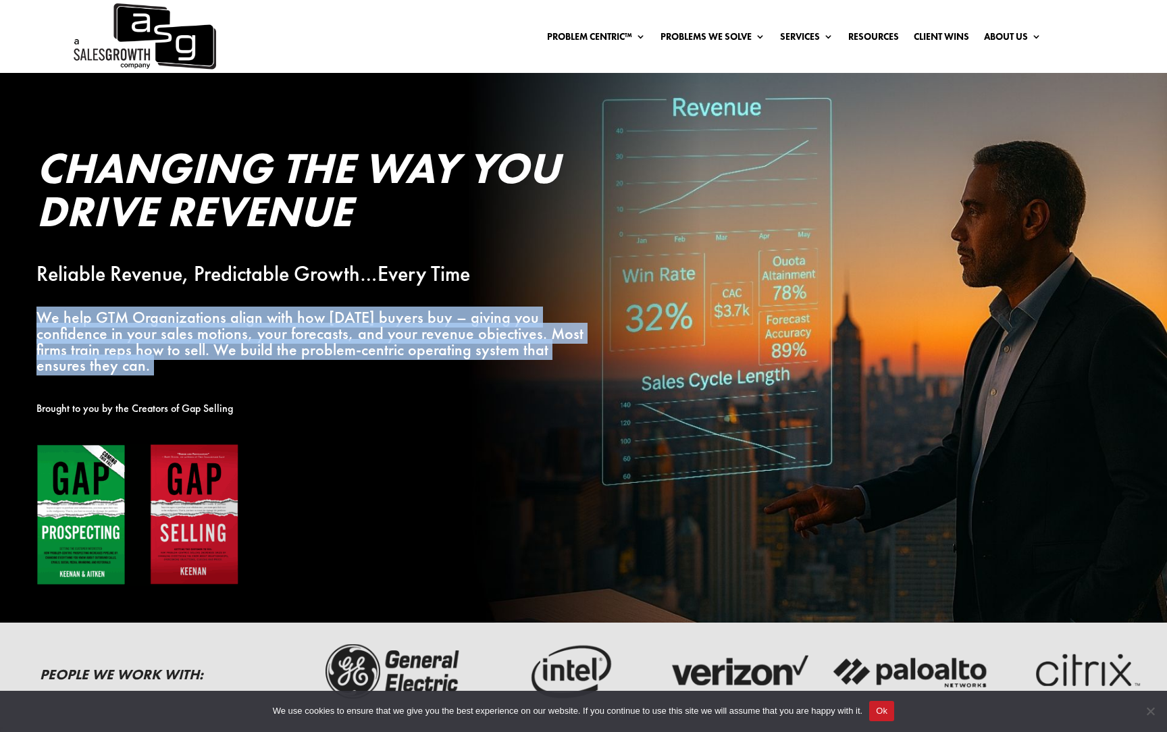
click at [202, 342] on p "We help GTM Organizations align with how [DATE] buyers buy – giving you confide…" at bounding box center [318, 341] width 564 height 64
